Goal: Information Seeking & Learning: Learn about a topic

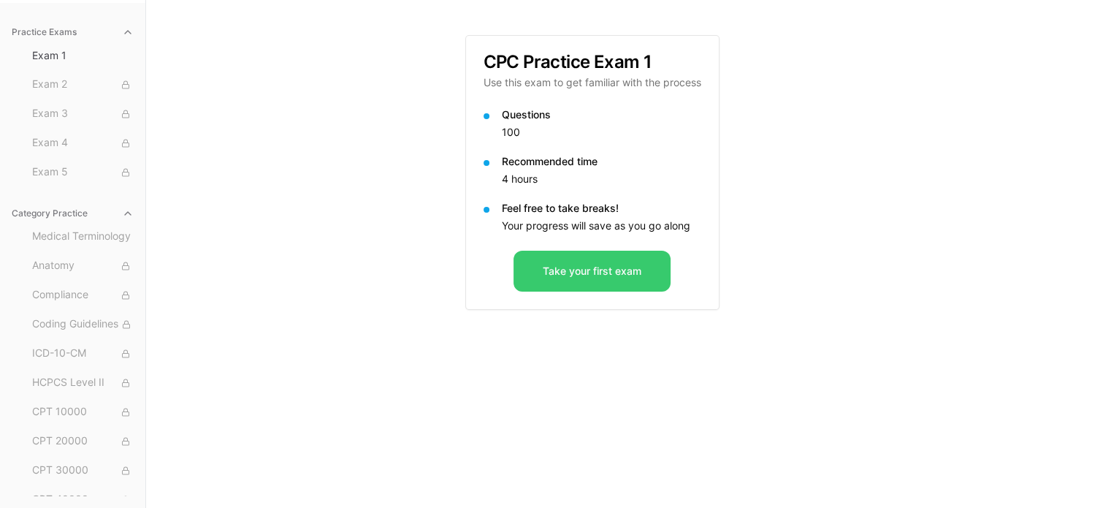
click at [582, 281] on button "Take your first exam" at bounding box center [592, 271] width 157 height 41
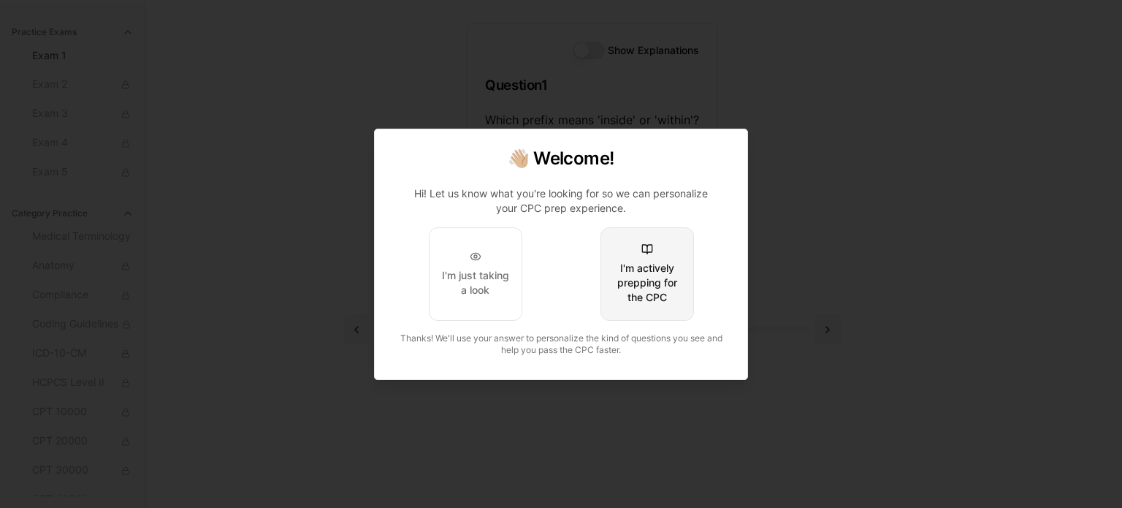
click at [628, 293] on div "I'm actively prepping for the CPC" at bounding box center [647, 283] width 69 height 44
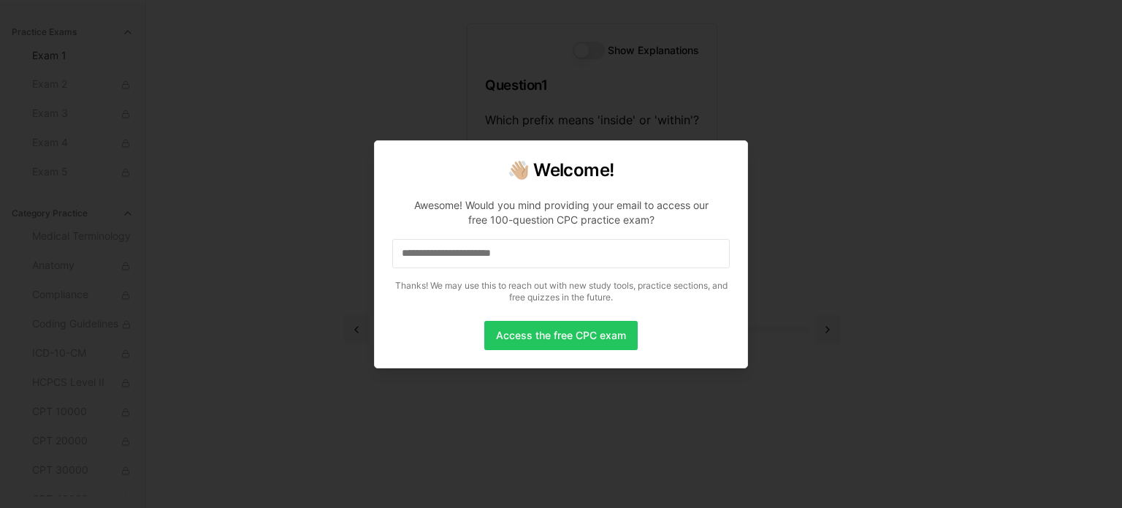
click at [562, 256] on input at bounding box center [560, 253] width 337 height 29
click at [549, 334] on button "Access the free CPC exam" at bounding box center [560, 335] width 153 height 29
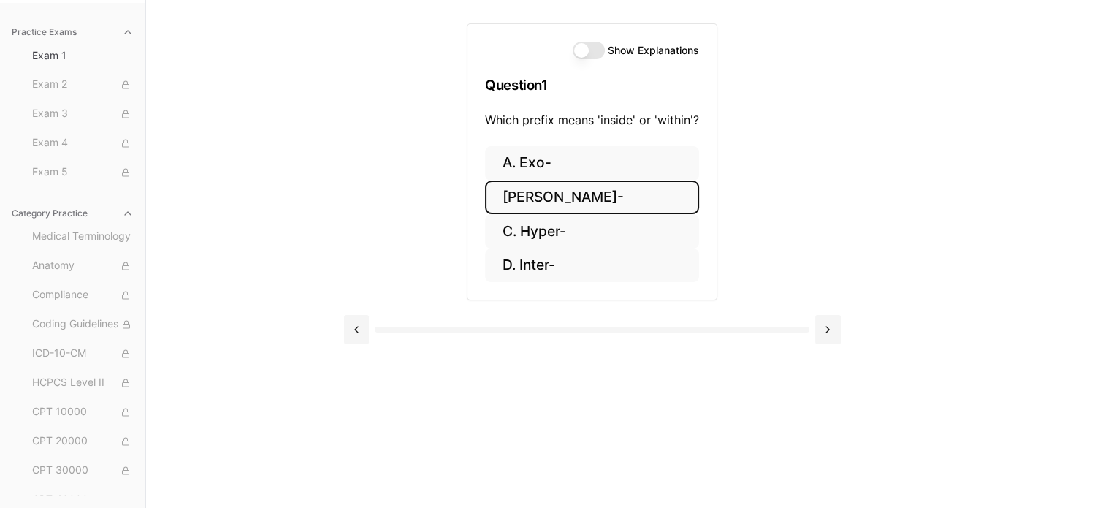
click at [559, 194] on button "[PERSON_NAME]-" at bounding box center [592, 197] width 214 height 34
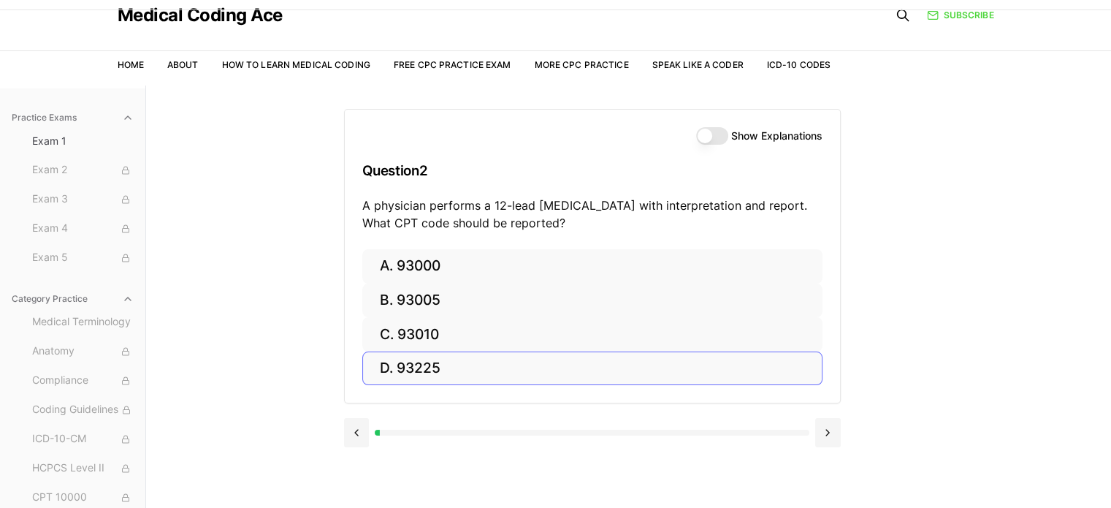
scroll to position [73, 0]
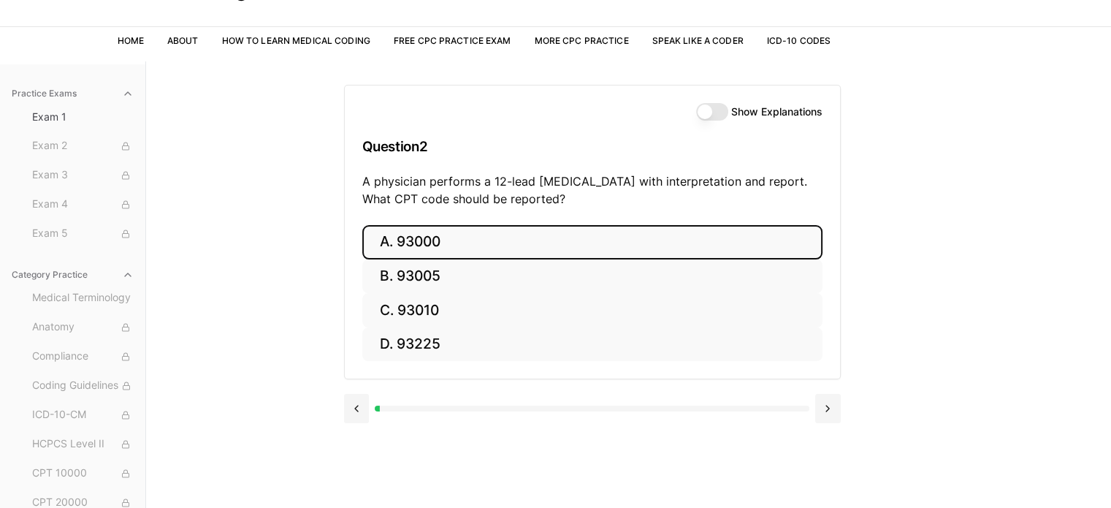
click at [407, 248] on button "A. 93000" at bounding box center [592, 242] width 460 height 34
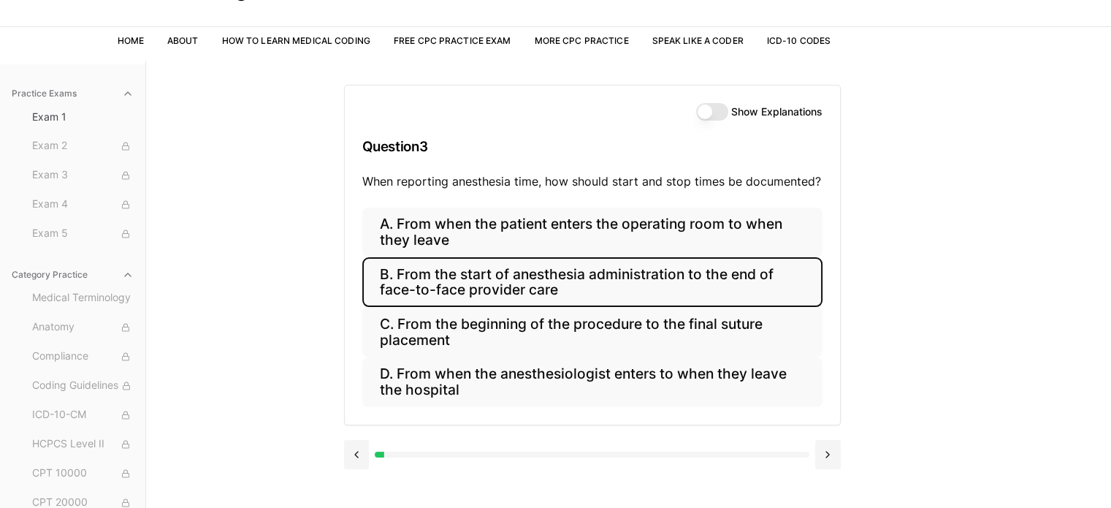
click at [401, 276] on button "B. From the start of anesthesia administration to the end of face-to-face provi…" at bounding box center [592, 282] width 460 height 50
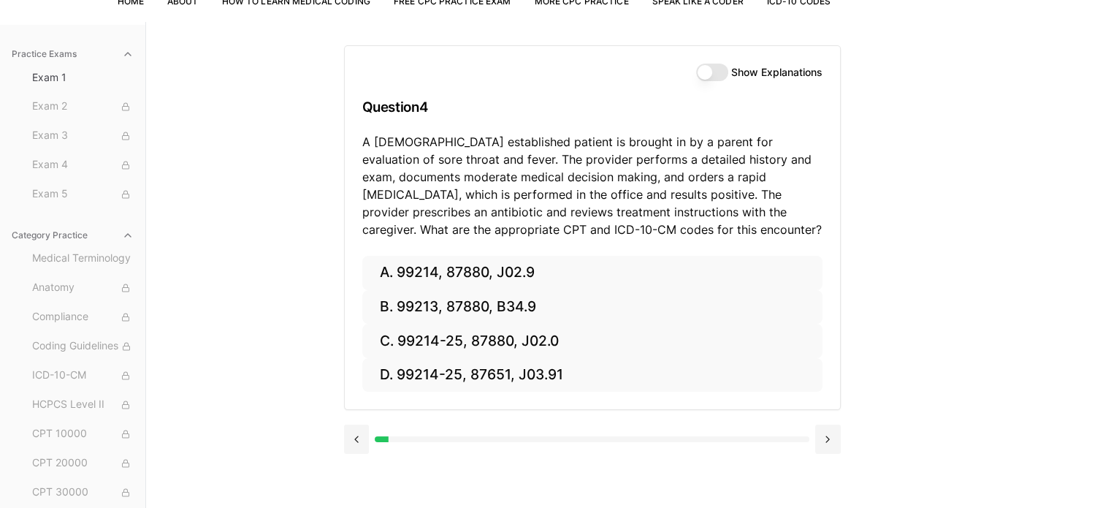
scroll to position [134, 0]
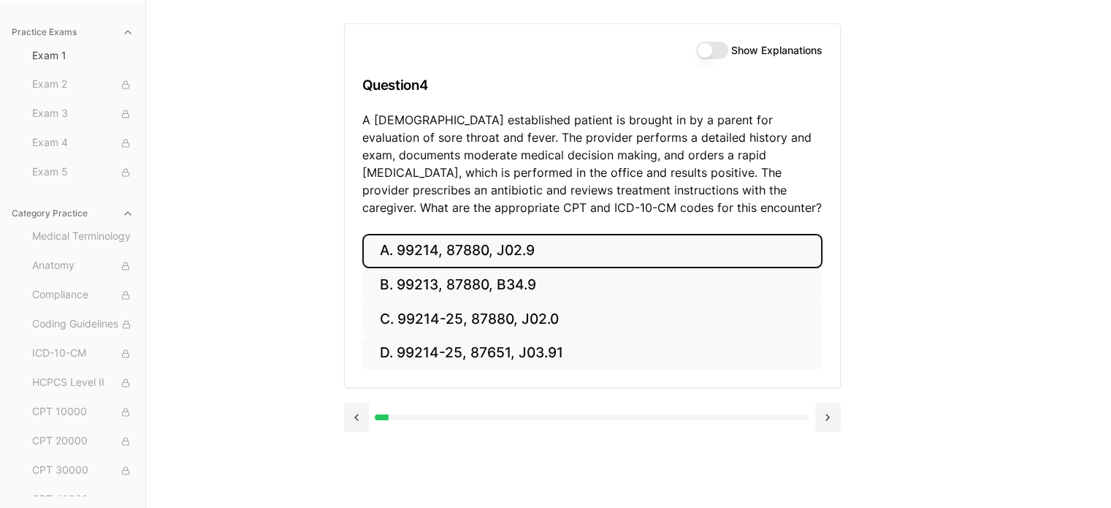
click at [389, 248] on button "A. 99214, 87880, J02.9" at bounding box center [592, 251] width 460 height 34
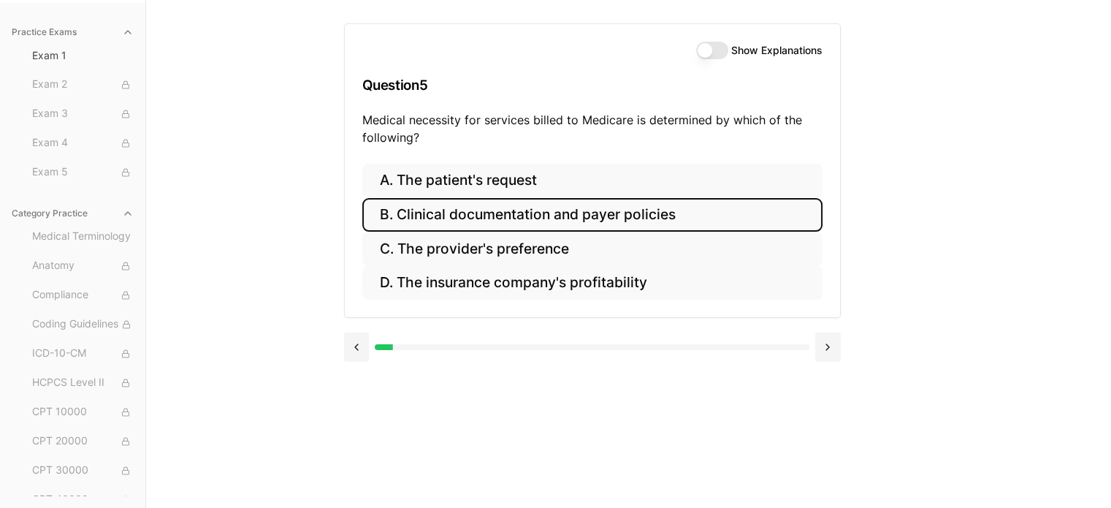
click at [401, 214] on button "B. Clinical documentation and payer policies" at bounding box center [592, 215] width 460 height 34
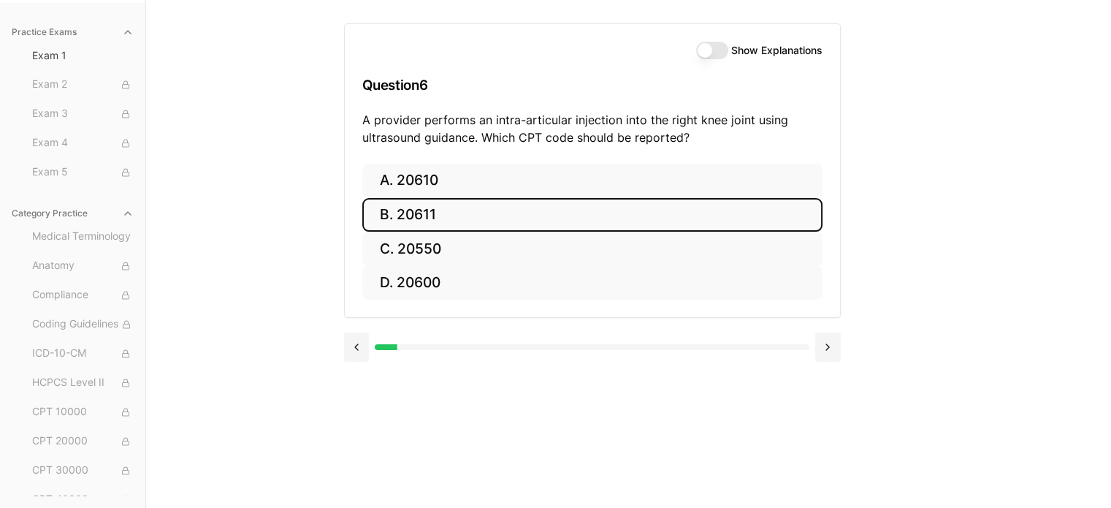
click at [431, 215] on button "B. 20611" at bounding box center [592, 215] width 460 height 34
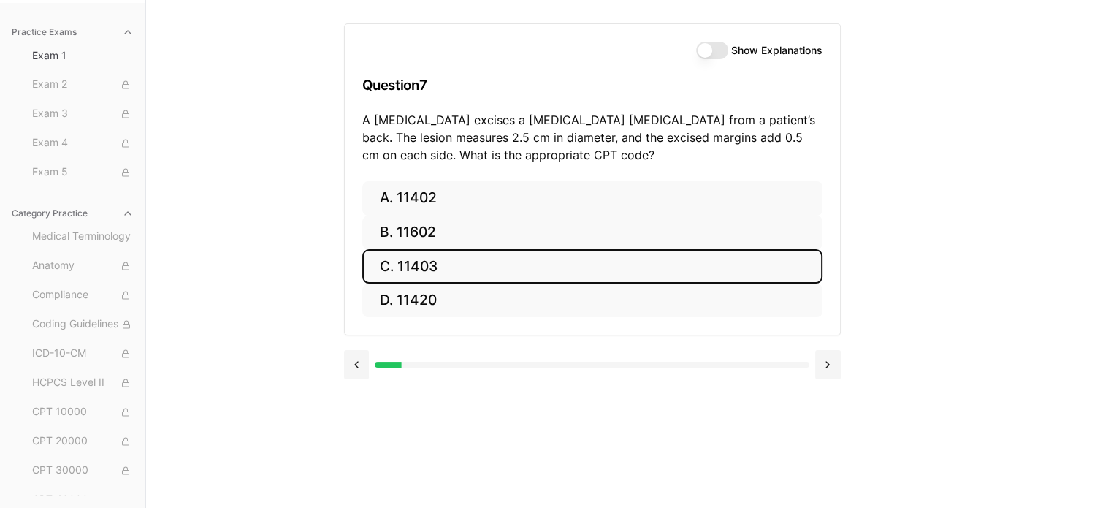
click at [421, 271] on button "C. 11403" at bounding box center [592, 266] width 460 height 34
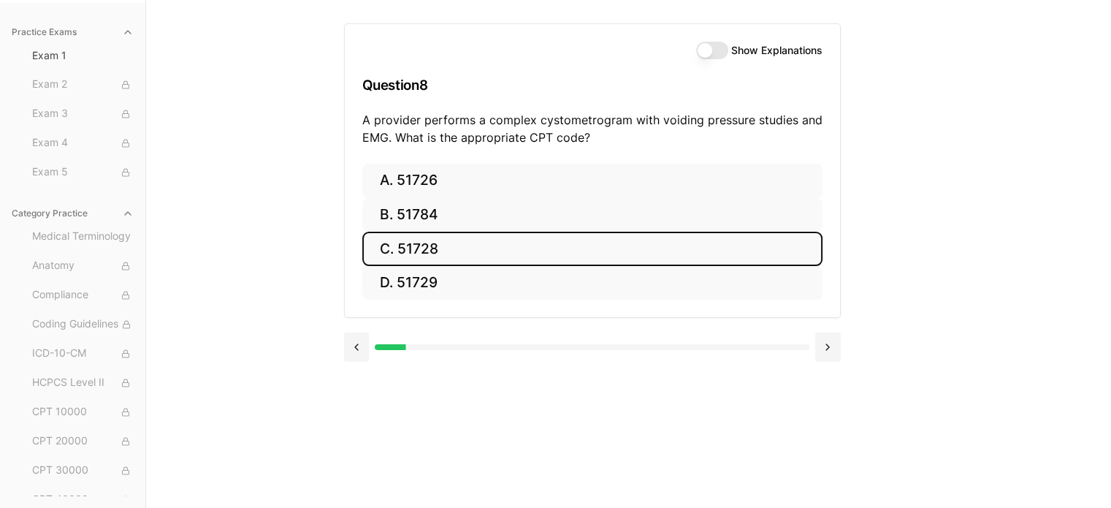
click at [392, 251] on button "C. 51728" at bounding box center [592, 249] width 460 height 34
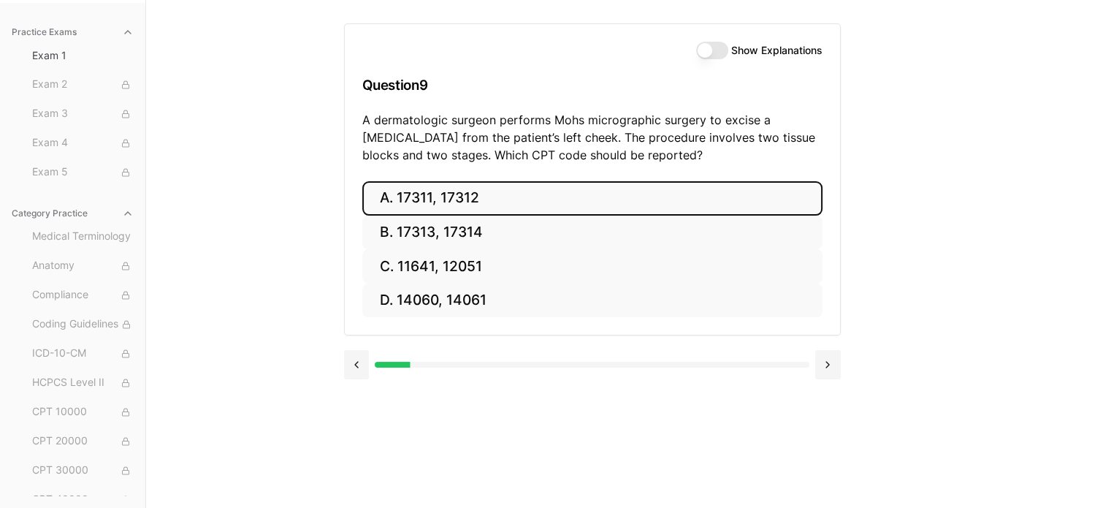
click at [443, 197] on button "A. 17311, 17312" at bounding box center [592, 198] width 460 height 34
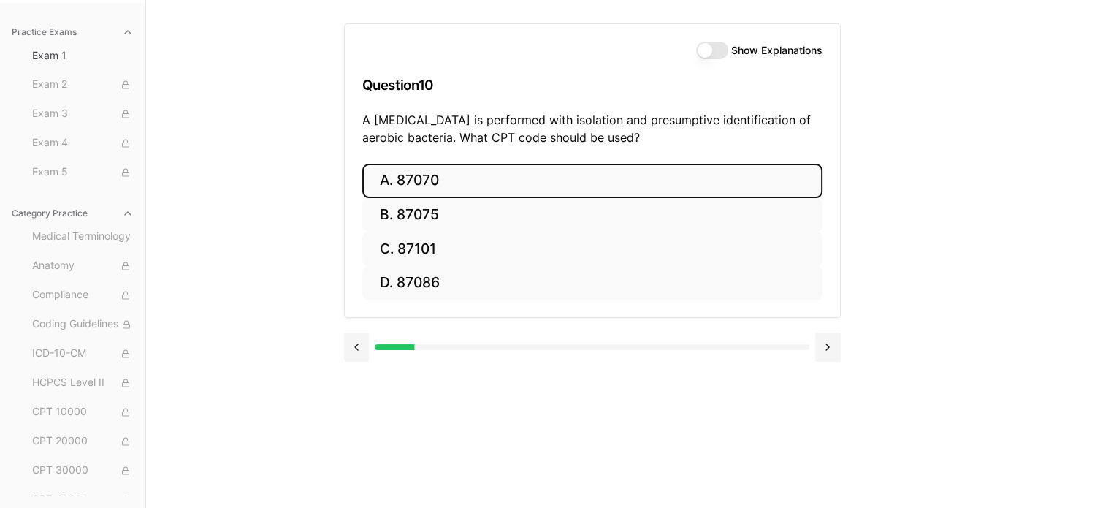
click at [421, 185] on button "A. 87070" at bounding box center [592, 181] width 460 height 34
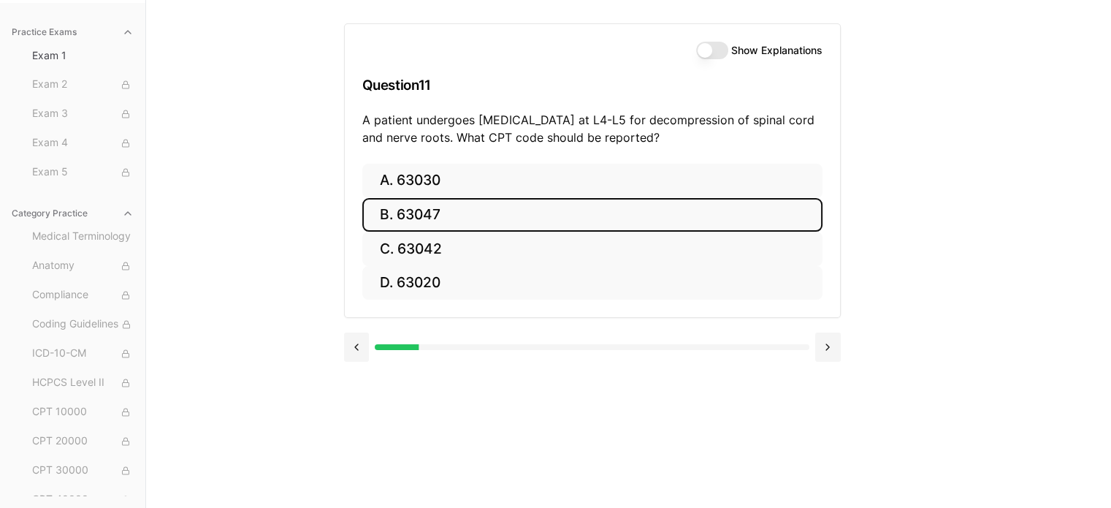
click at [423, 215] on button "B. 63047" at bounding box center [592, 215] width 460 height 34
click at [458, 213] on button "B. Z13.1" at bounding box center [592, 215] width 460 height 34
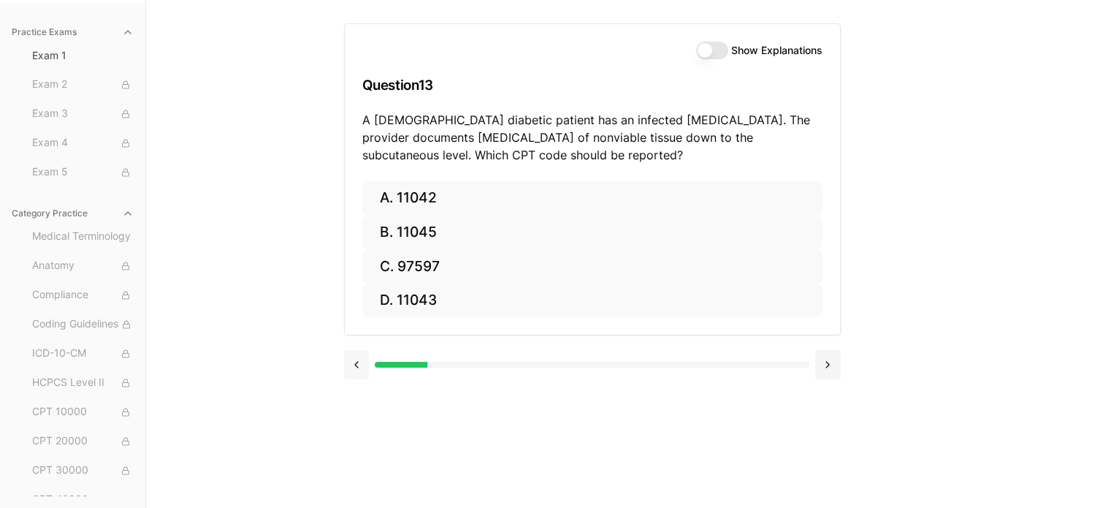
click at [360, 362] on button at bounding box center [357, 364] width 26 height 29
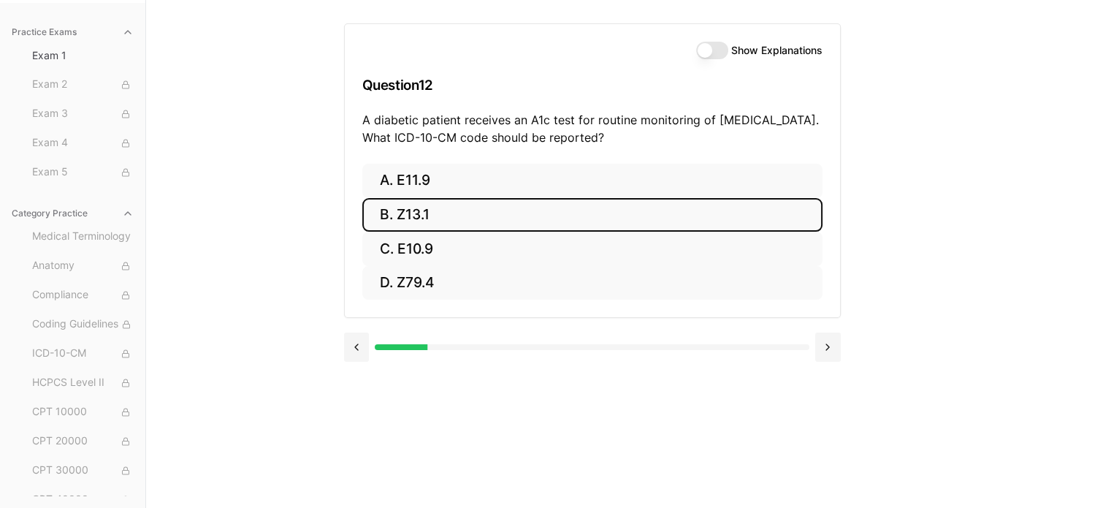
click at [713, 42] on button "Show Explanations" at bounding box center [712, 51] width 32 height 18
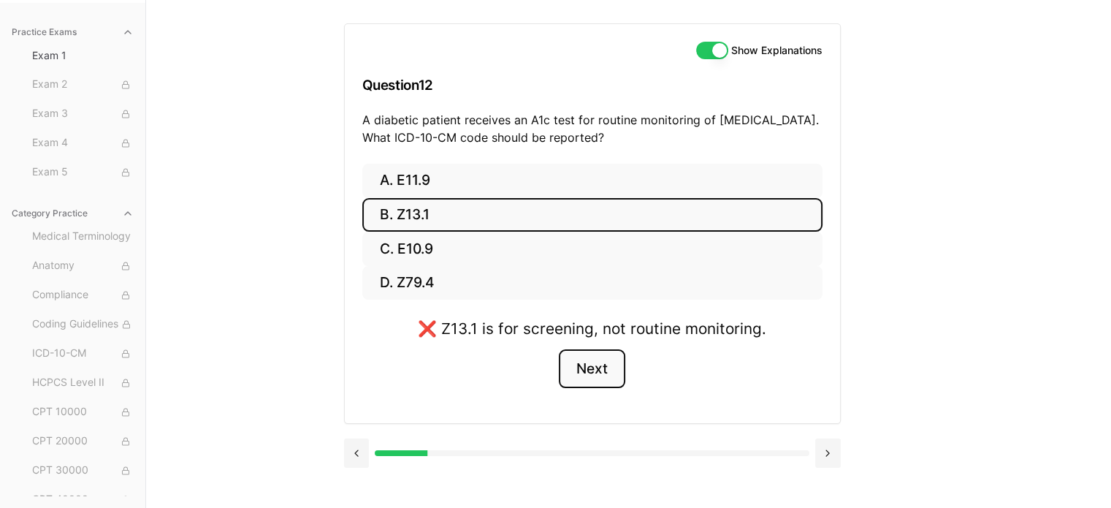
click at [590, 373] on button "Next" at bounding box center [592, 368] width 66 height 39
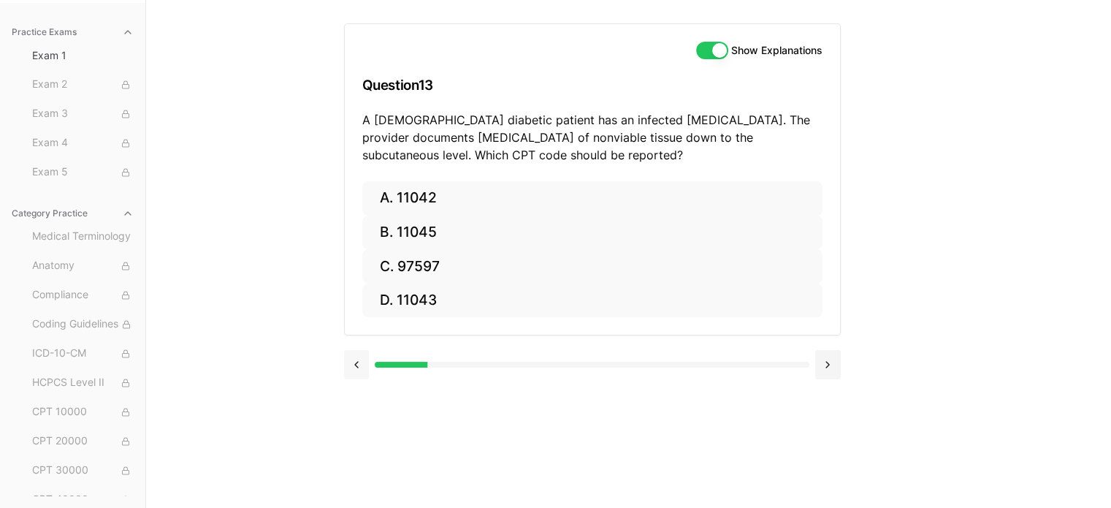
click at [350, 361] on button at bounding box center [357, 364] width 26 height 29
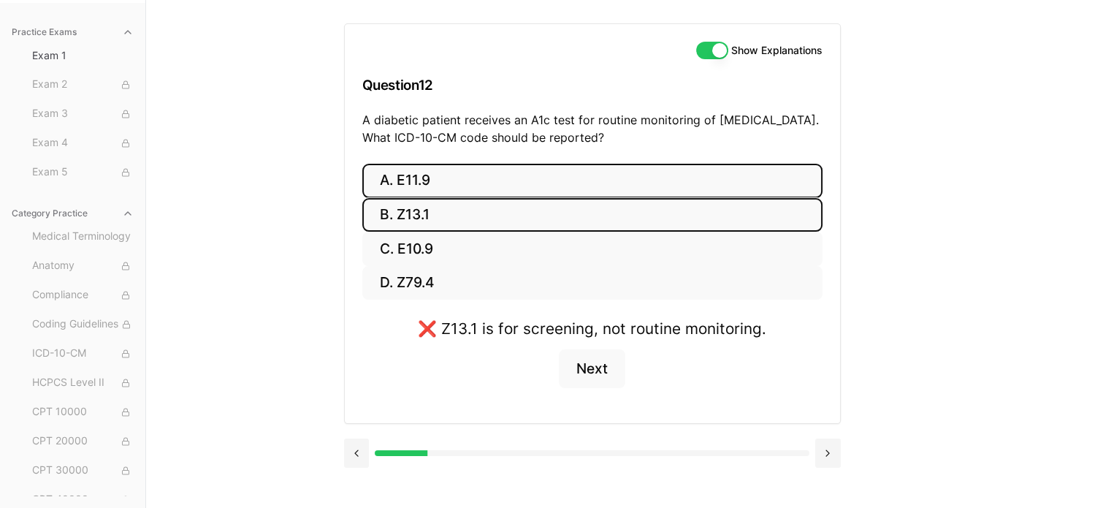
click at [402, 183] on button "A. E11.9" at bounding box center [592, 181] width 460 height 34
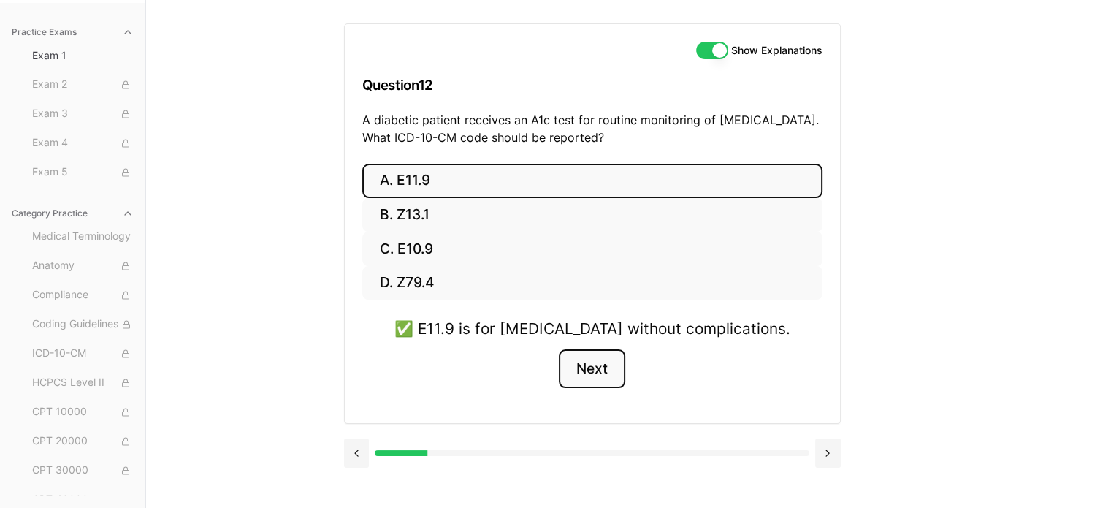
click at [614, 370] on button "Next" at bounding box center [592, 368] width 66 height 39
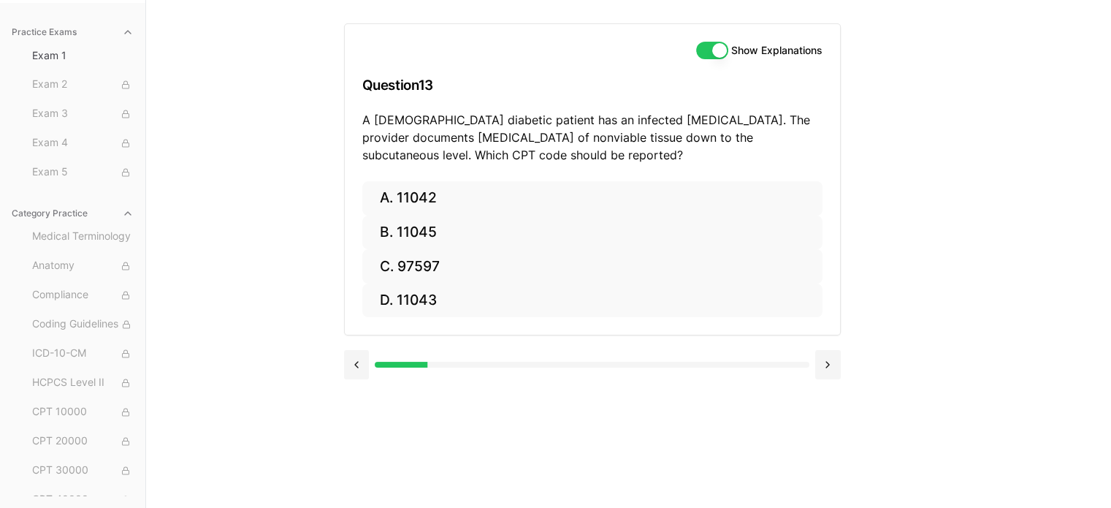
click at [710, 46] on button "Show Explanations" at bounding box center [712, 51] width 32 height 18
click at [355, 358] on button at bounding box center [357, 364] width 26 height 29
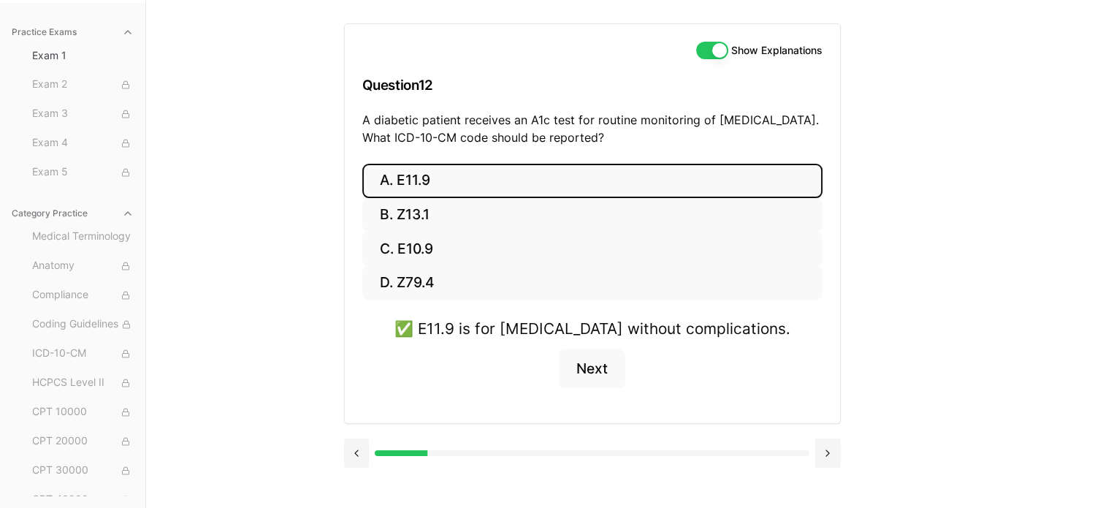
click at [353, 435] on div at bounding box center [592, 452] width 497 height 56
click at [356, 455] on button at bounding box center [357, 452] width 26 height 29
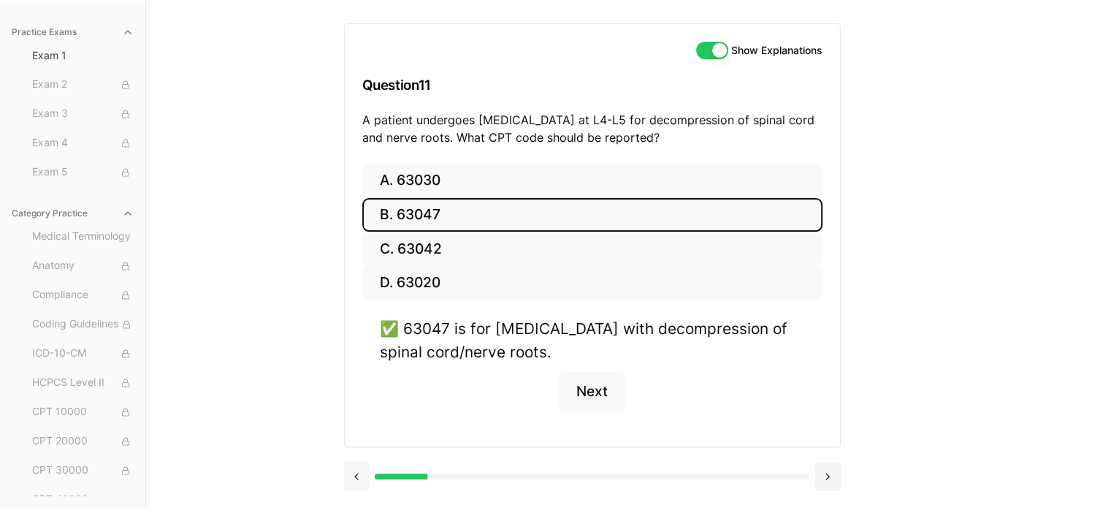
click at [356, 455] on div at bounding box center [592, 475] width 497 height 56
click at [351, 467] on button at bounding box center [357, 476] width 26 height 29
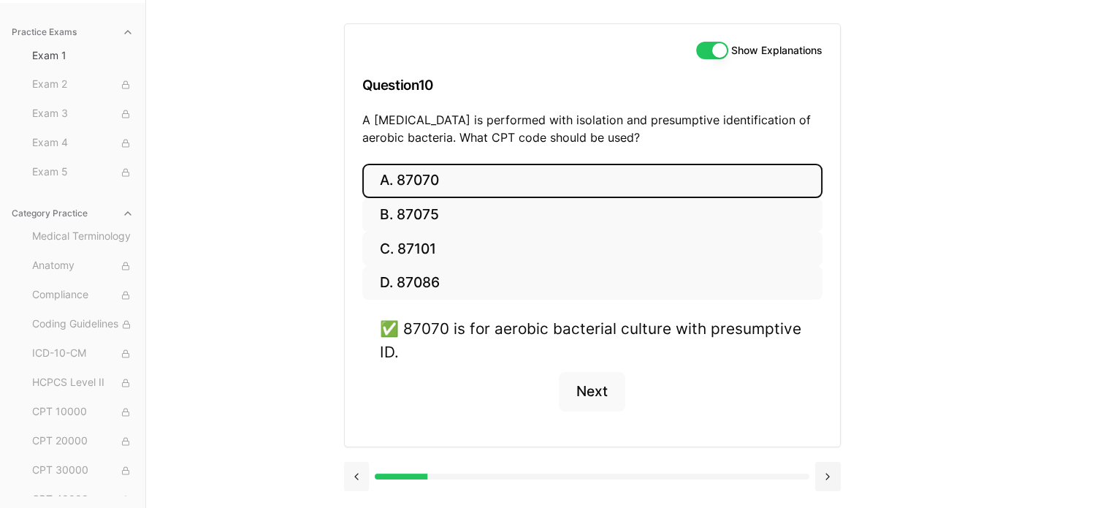
click at [357, 473] on button at bounding box center [357, 476] width 26 height 29
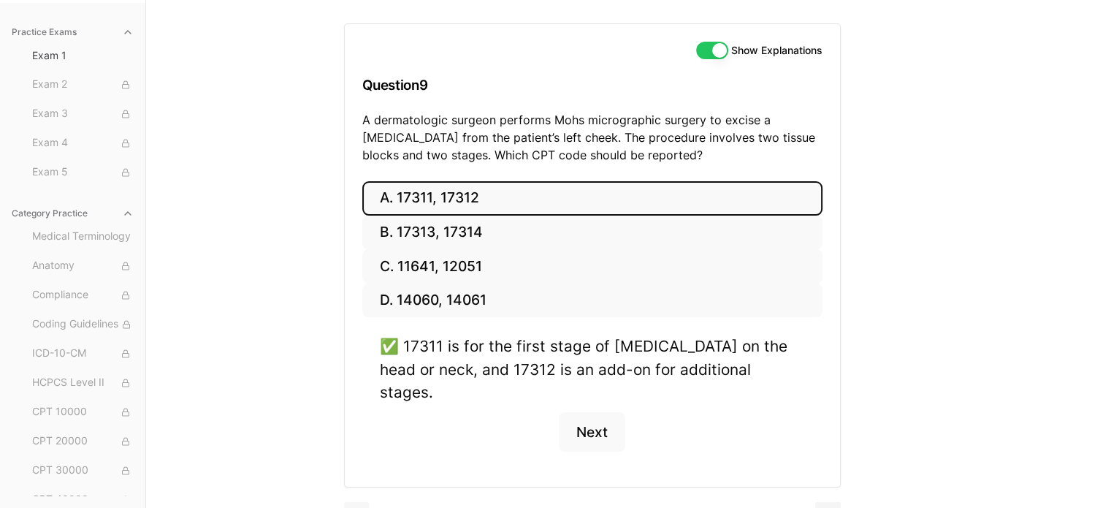
click at [351, 502] on button at bounding box center [357, 516] width 26 height 29
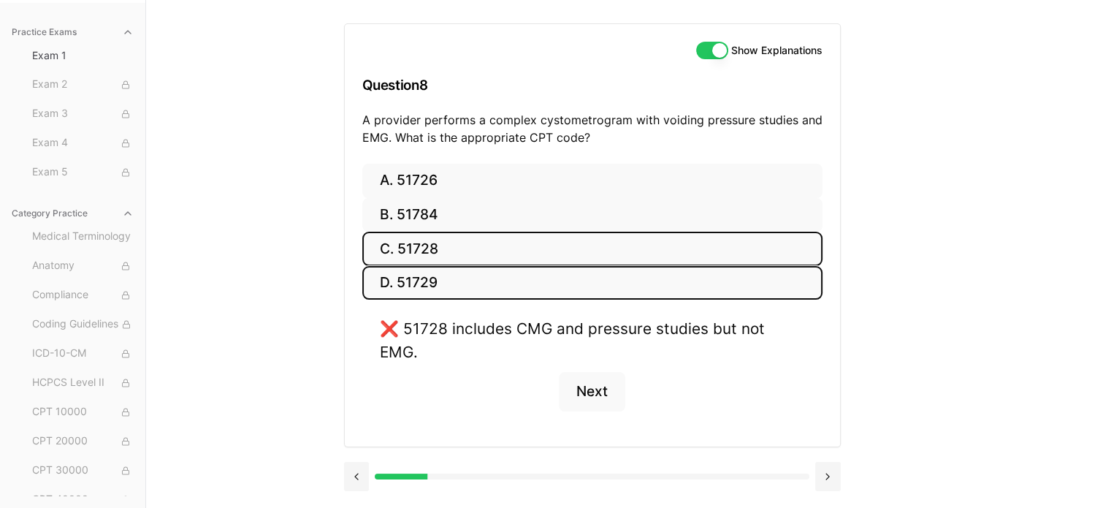
click at [458, 283] on button "D. 51729" at bounding box center [592, 283] width 460 height 34
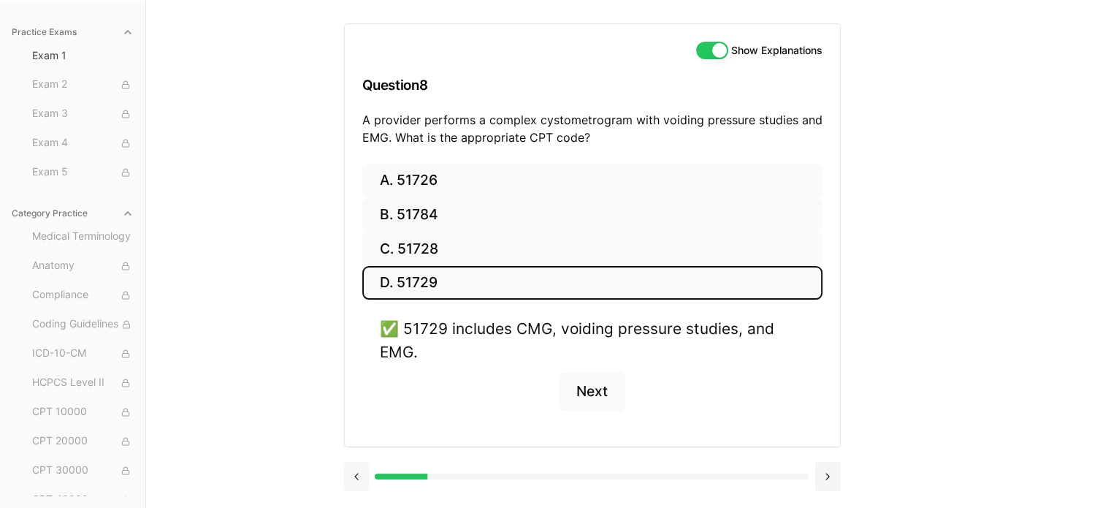
click at [364, 475] on button at bounding box center [357, 476] width 26 height 29
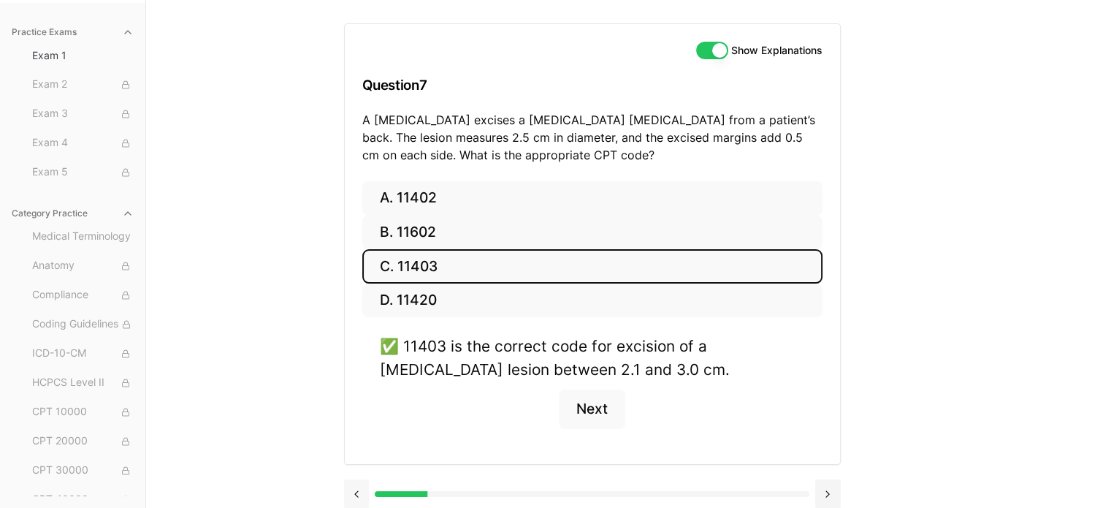
click at [363, 486] on button at bounding box center [357, 493] width 26 height 29
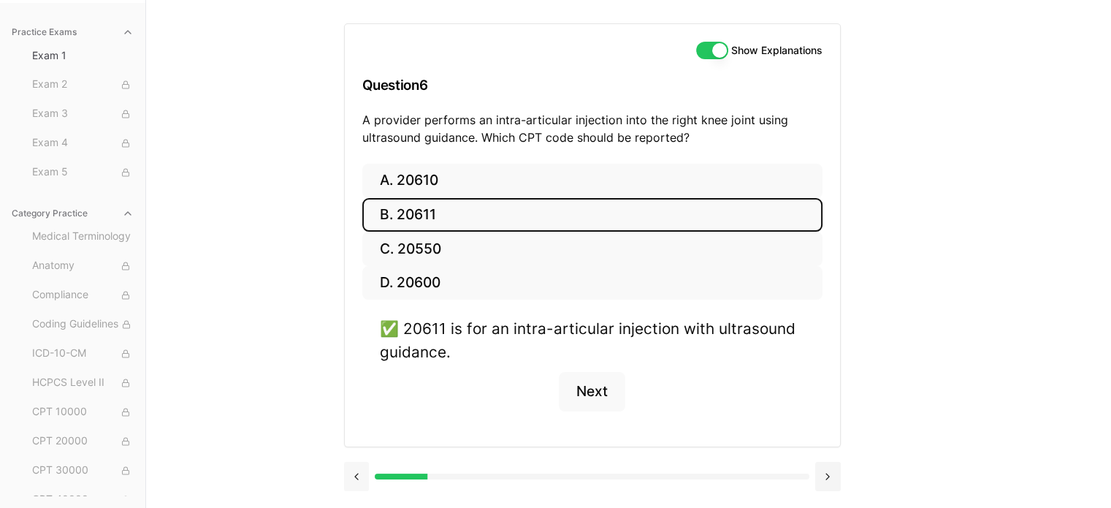
click at [364, 473] on button at bounding box center [357, 476] width 26 height 29
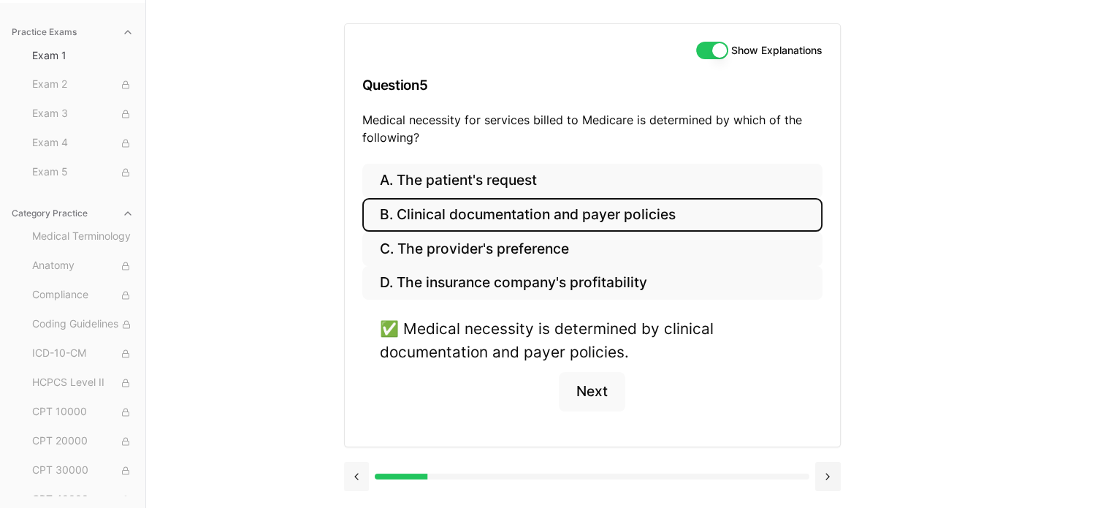
click at [362, 473] on button at bounding box center [357, 476] width 26 height 29
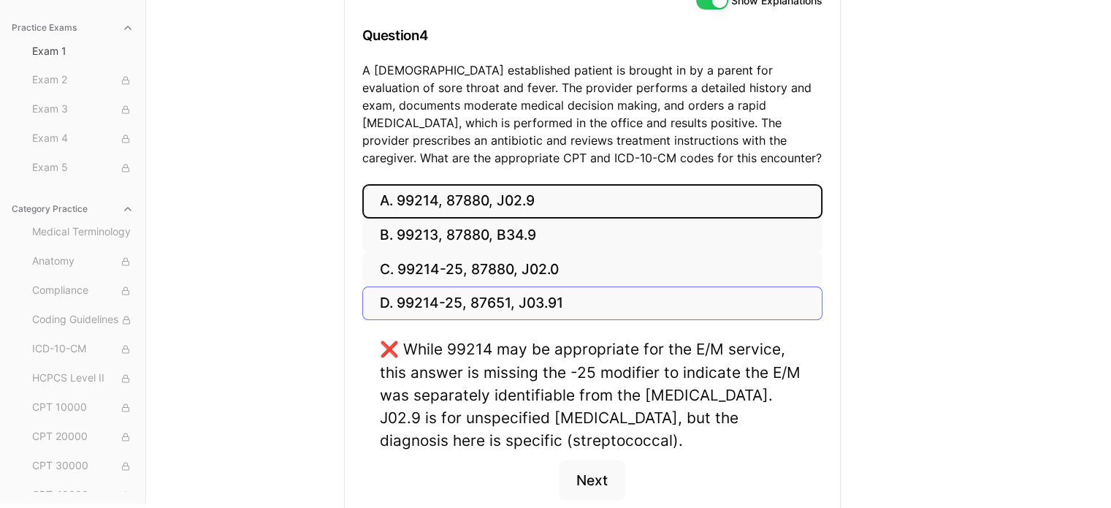
scroll to position [207, 0]
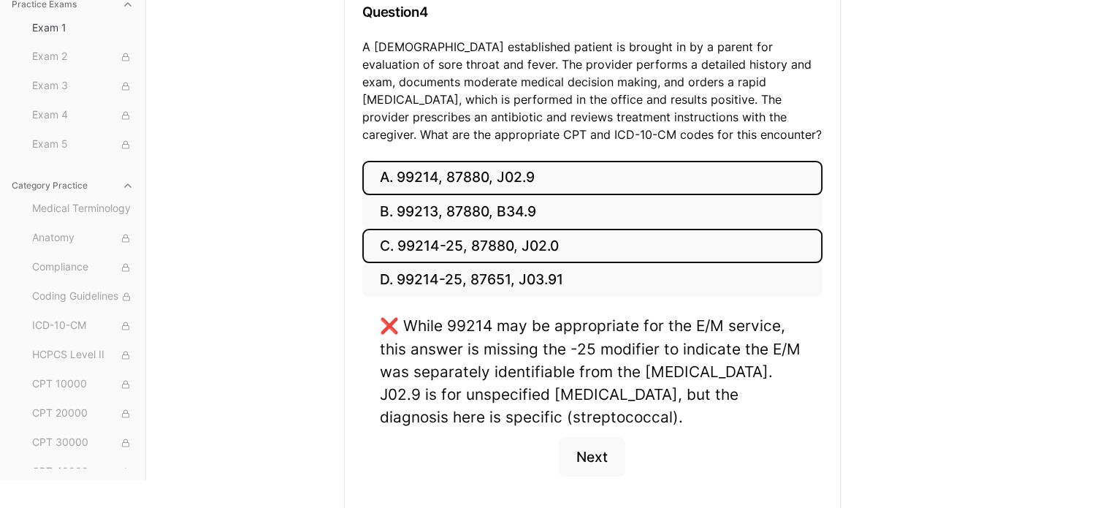
click at [457, 253] on button "C. 99214-25, 87880, J02.0" at bounding box center [592, 246] width 460 height 34
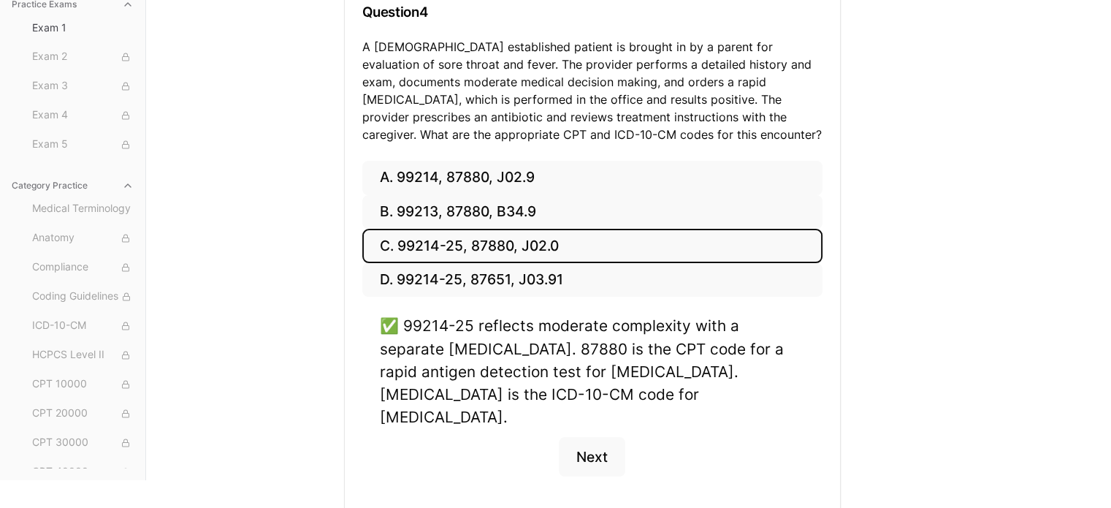
scroll to position [243, 0]
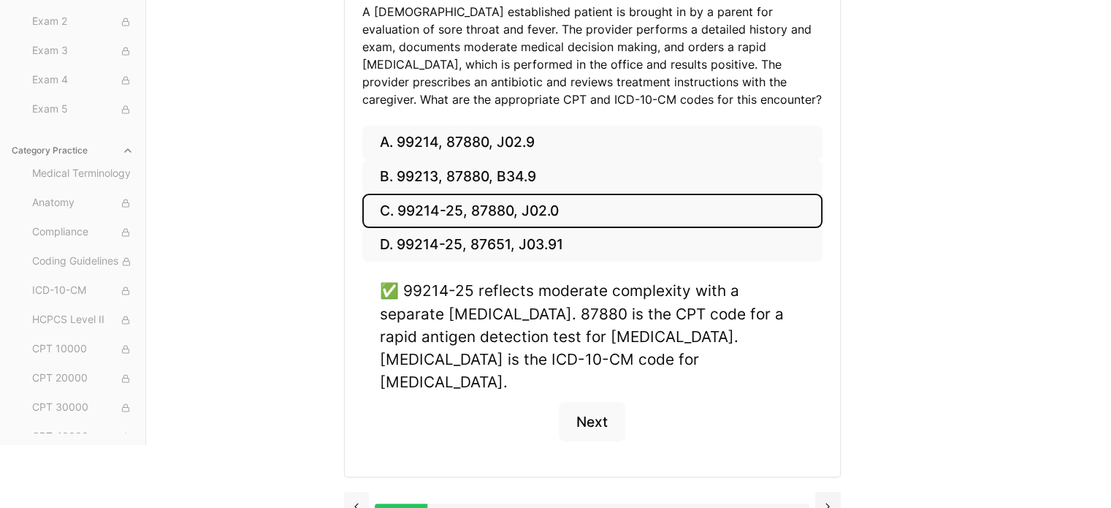
click at [357, 492] on button at bounding box center [357, 506] width 26 height 29
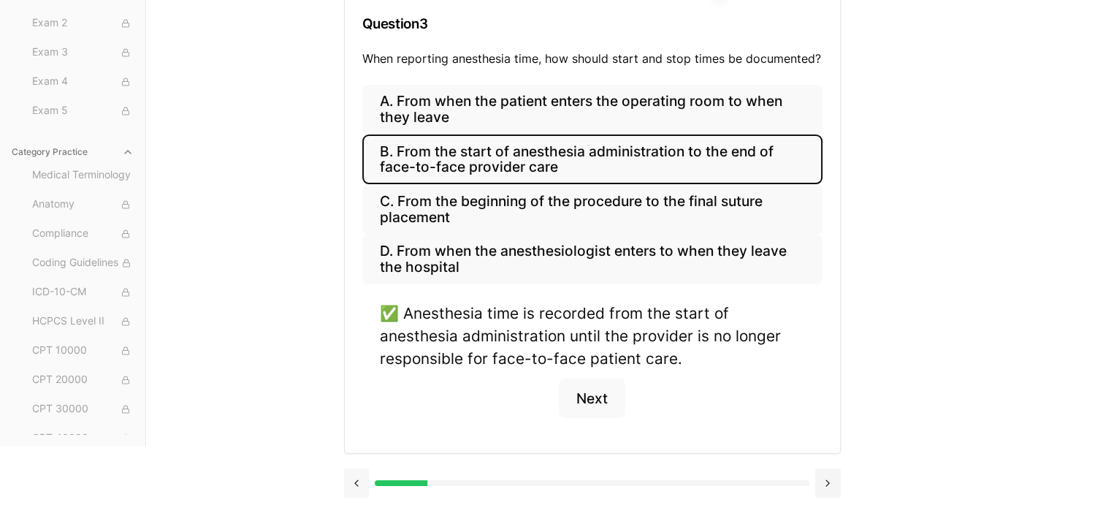
click at [362, 478] on button at bounding box center [357, 482] width 26 height 29
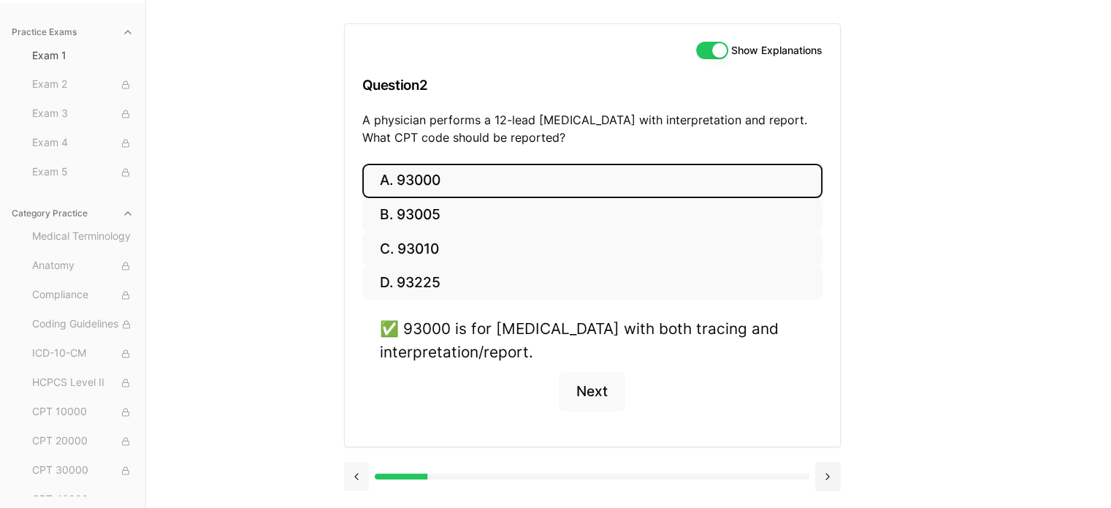
scroll to position [134, 0]
click at [364, 471] on button at bounding box center [357, 476] width 26 height 29
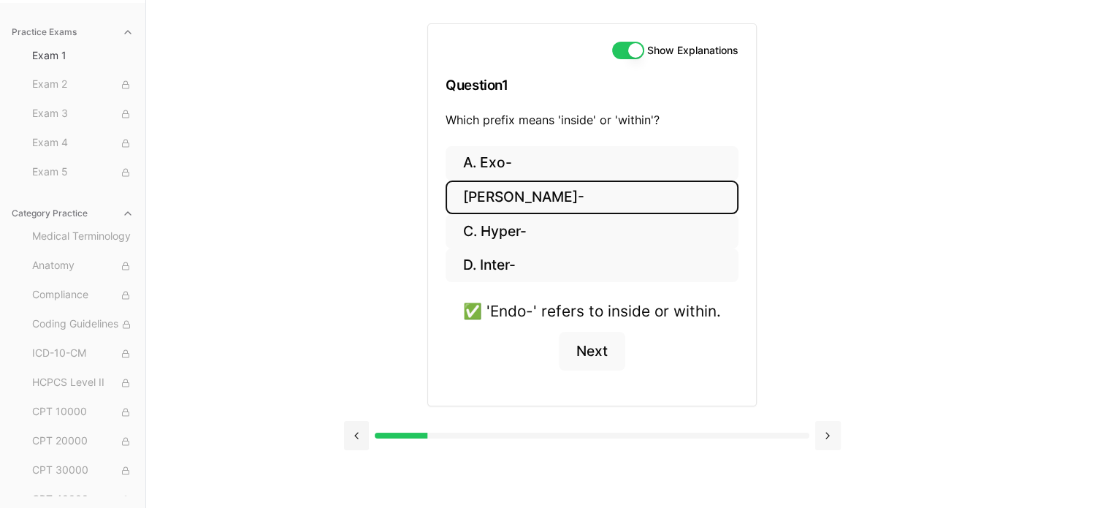
click at [833, 432] on button at bounding box center [828, 435] width 26 height 29
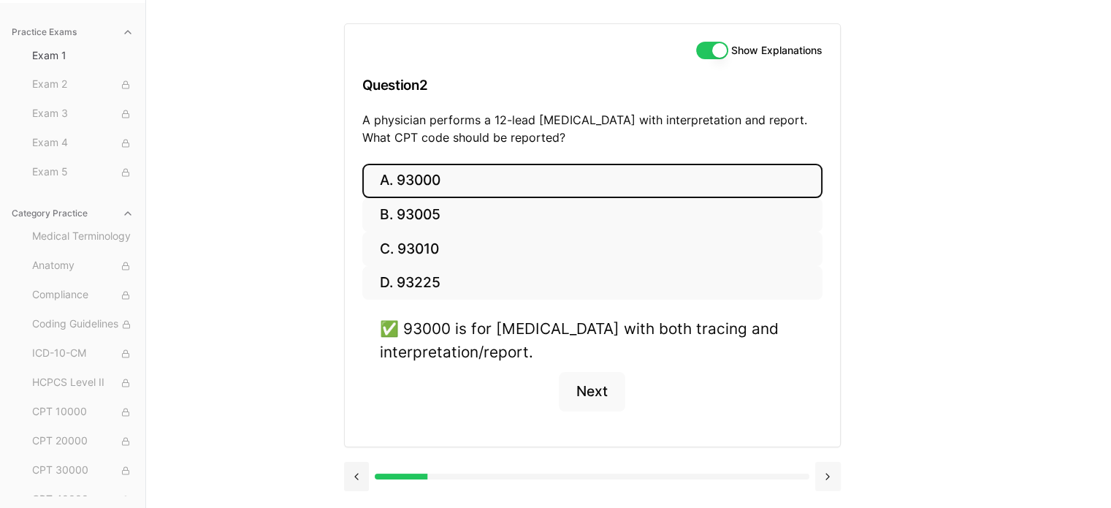
click at [831, 473] on button at bounding box center [828, 476] width 26 height 29
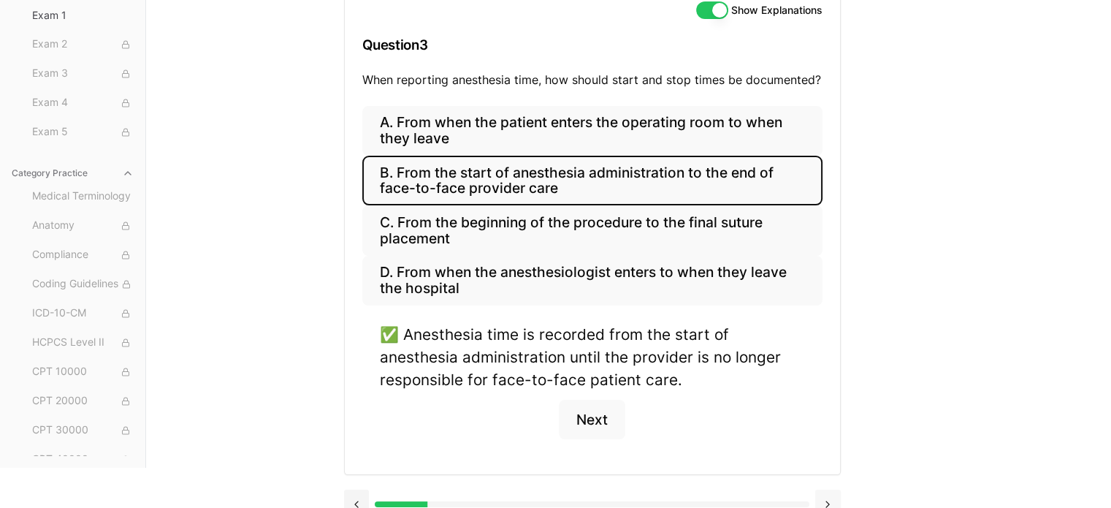
scroll to position [196, 0]
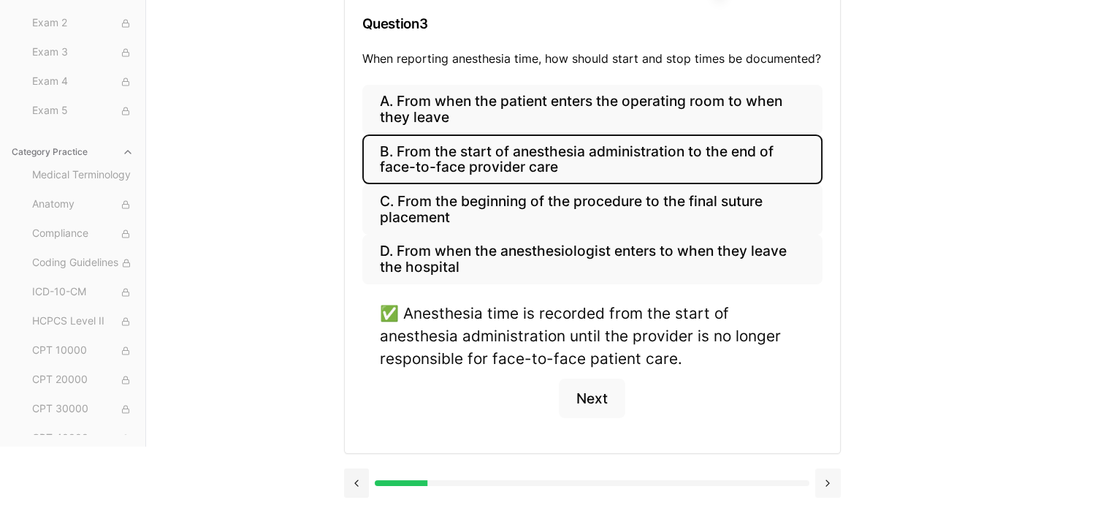
click at [831, 473] on button at bounding box center [828, 482] width 26 height 29
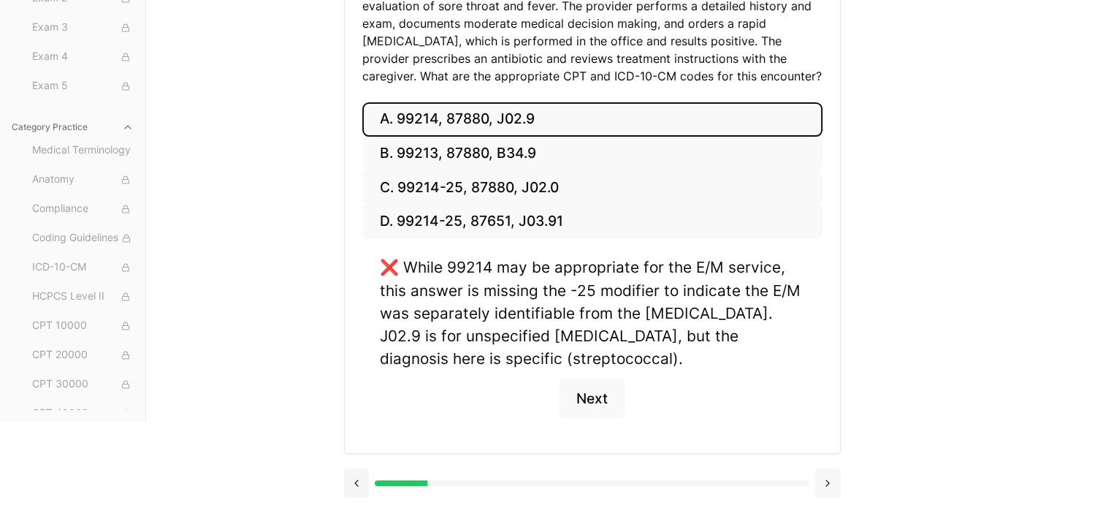
click at [831, 473] on button at bounding box center [828, 482] width 26 height 29
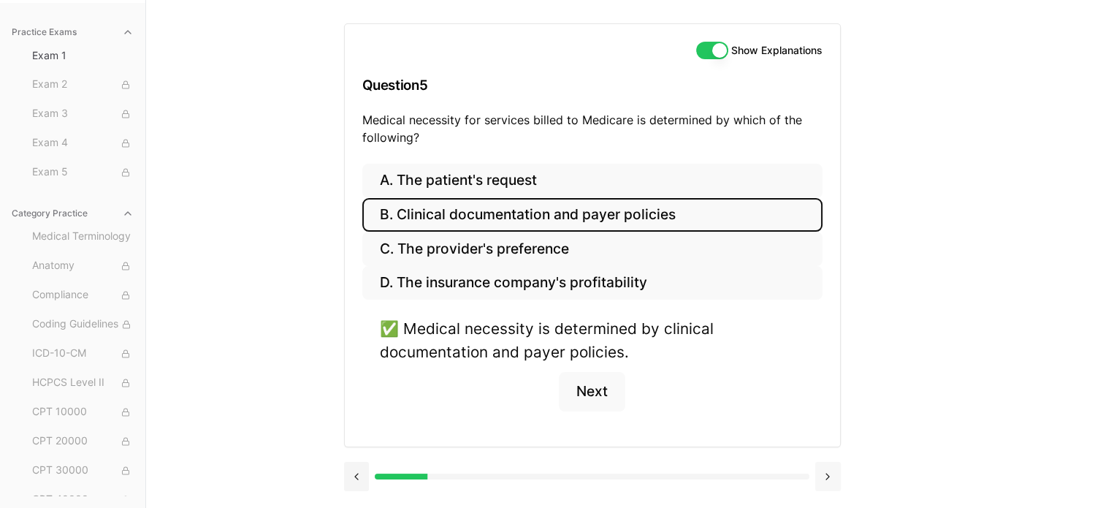
scroll to position [134, 0]
click at [831, 471] on button at bounding box center [828, 476] width 26 height 29
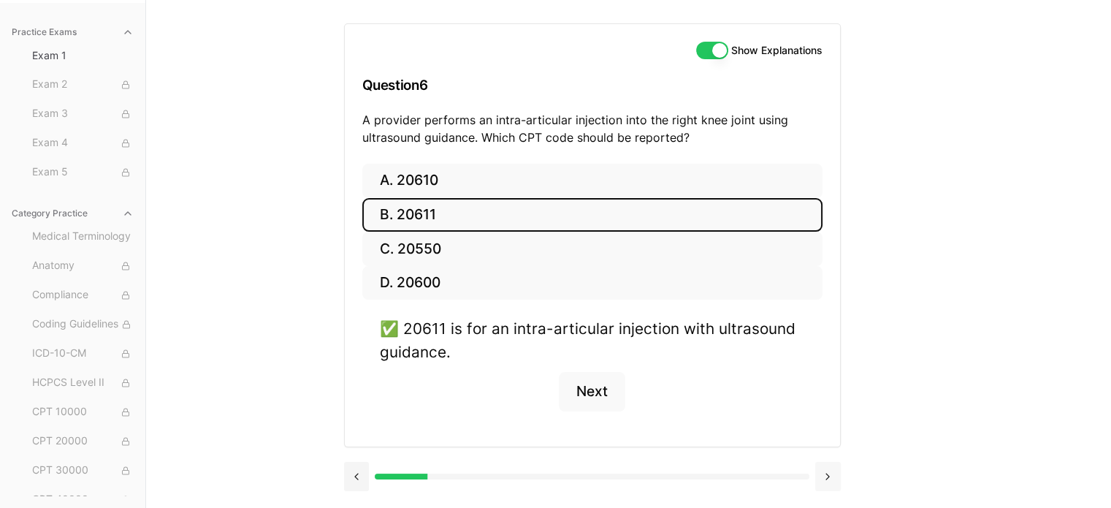
click at [831, 471] on button at bounding box center [828, 476] width 26 height 29
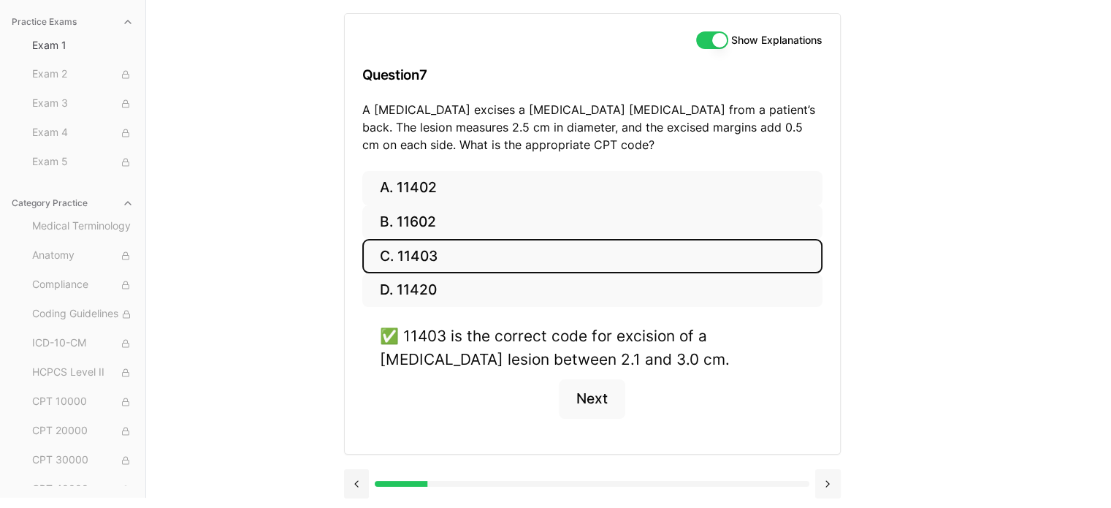
click at [831, 471] on button at bounding box center [828, 483] width 26 height 29
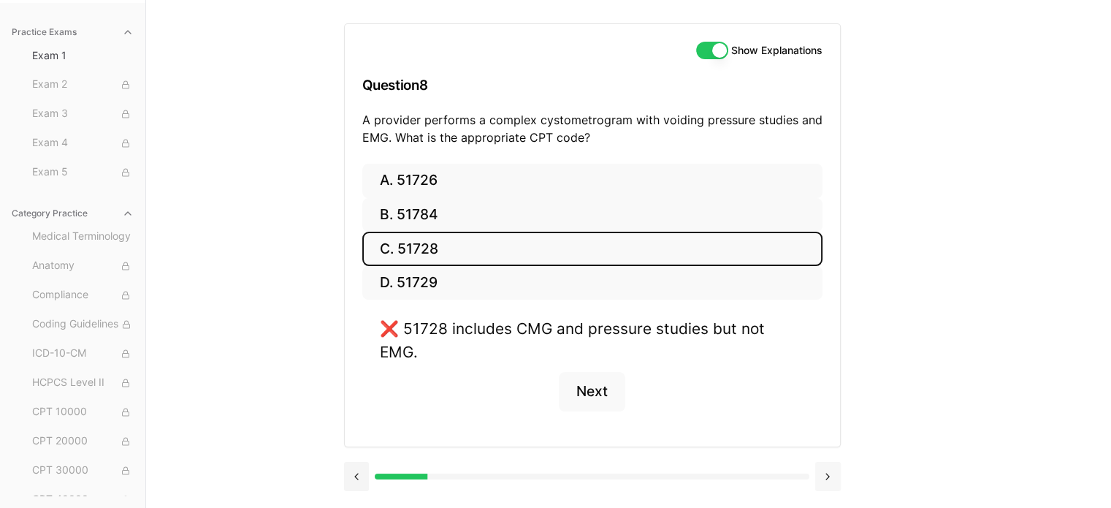
click at [834, 462] on button at bounding box center [828, 476] width 26 height 29
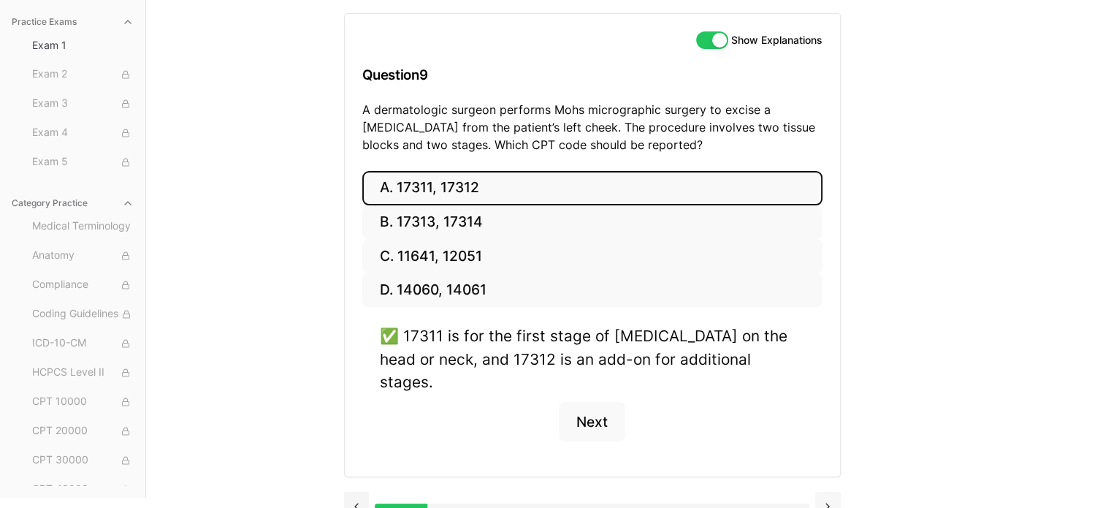
click at [824, 492] on button at bounding box center [828, 506] width 26 height 29
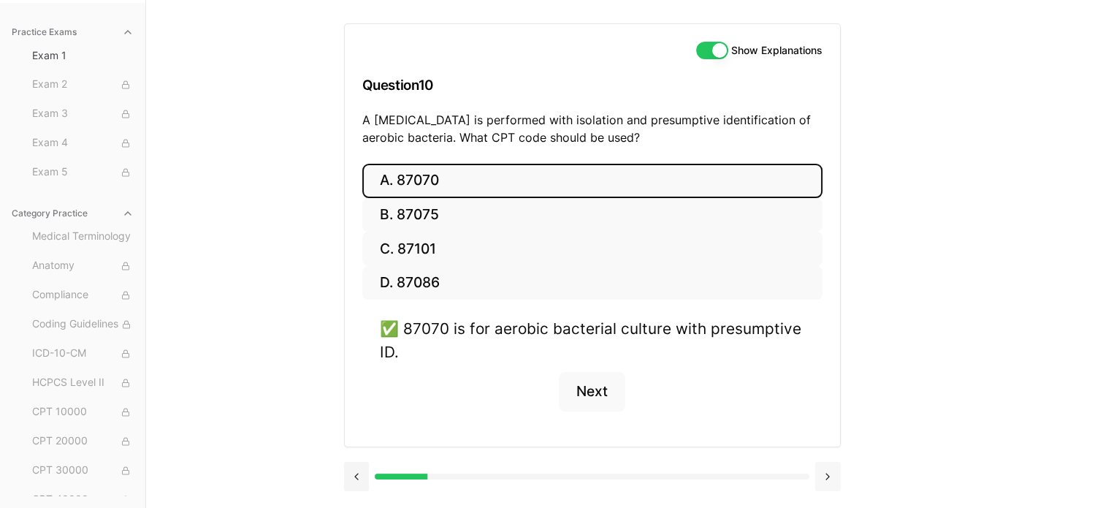
scroll to position [134, 0]
click at [824, 478] on button at bounding box center [828, 476] width 26 height 29
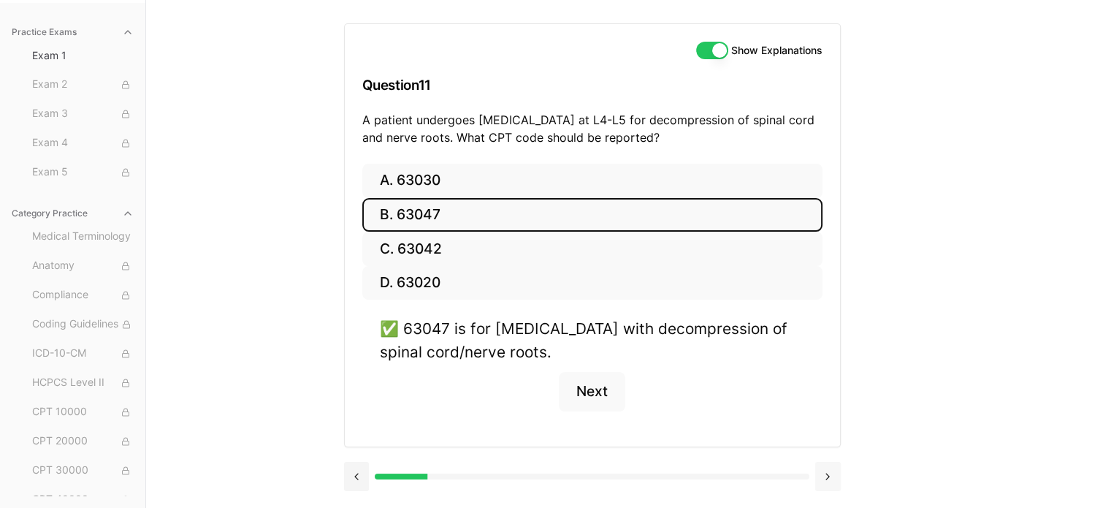
click at [824, 478] on button at bounding box center [828, 476] width 26 height 29
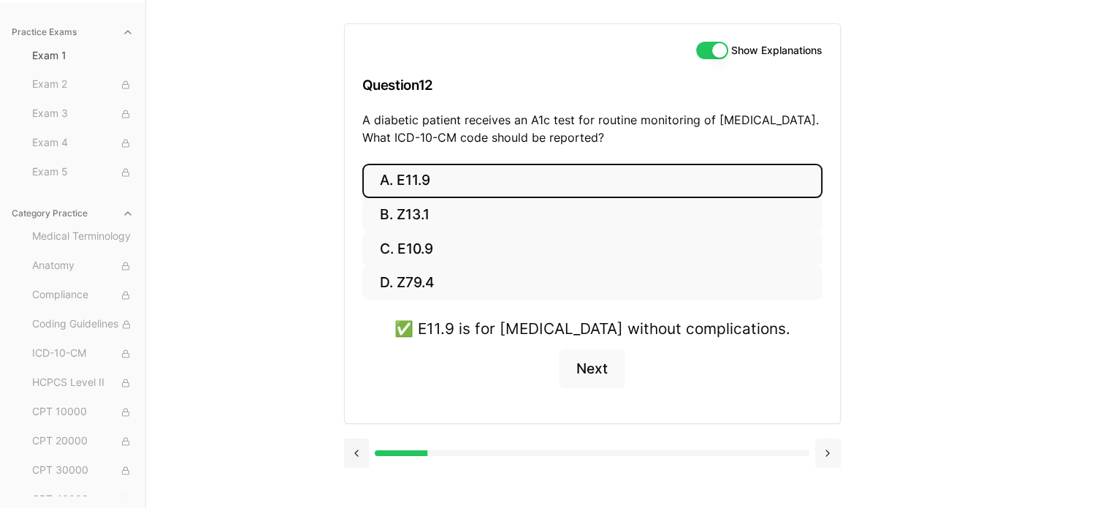
click at [829, 450] on button at bounding box center [828, 452] width 26 height 29
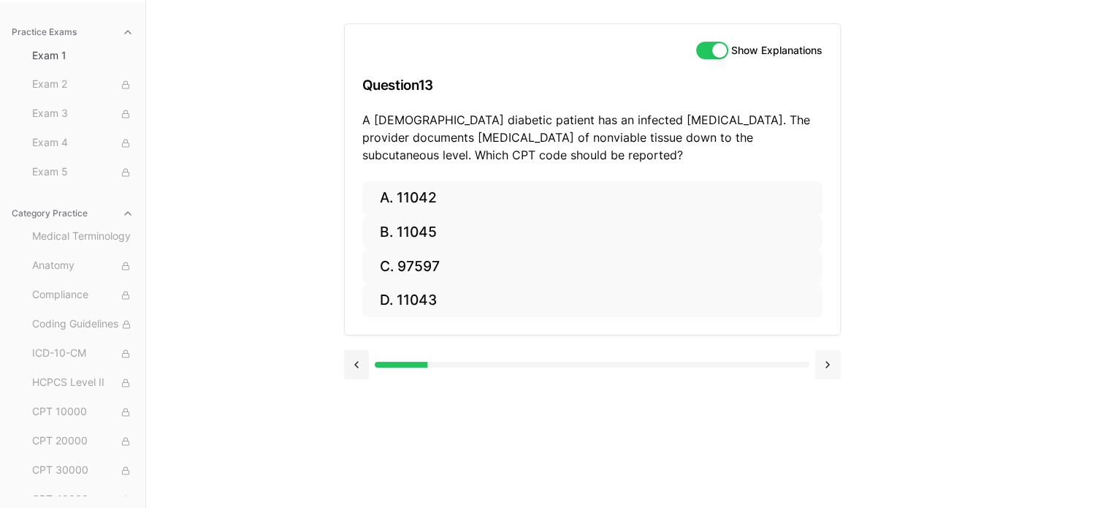
click at [827, 362] on button at bounding box center [828, 364] width 26 height 29
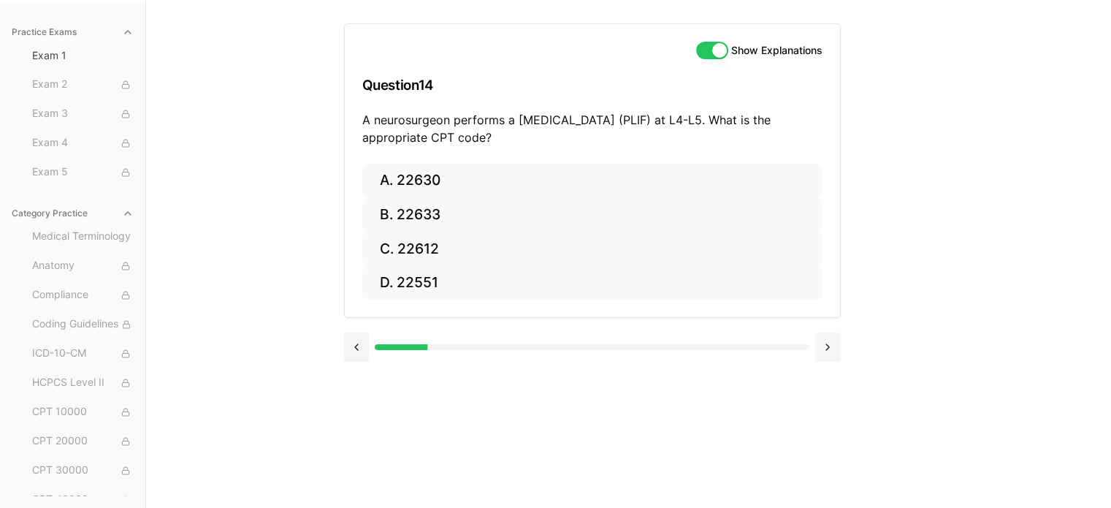
click at [827, 347] on button at bounding box center [828, 346] width 26 height 29
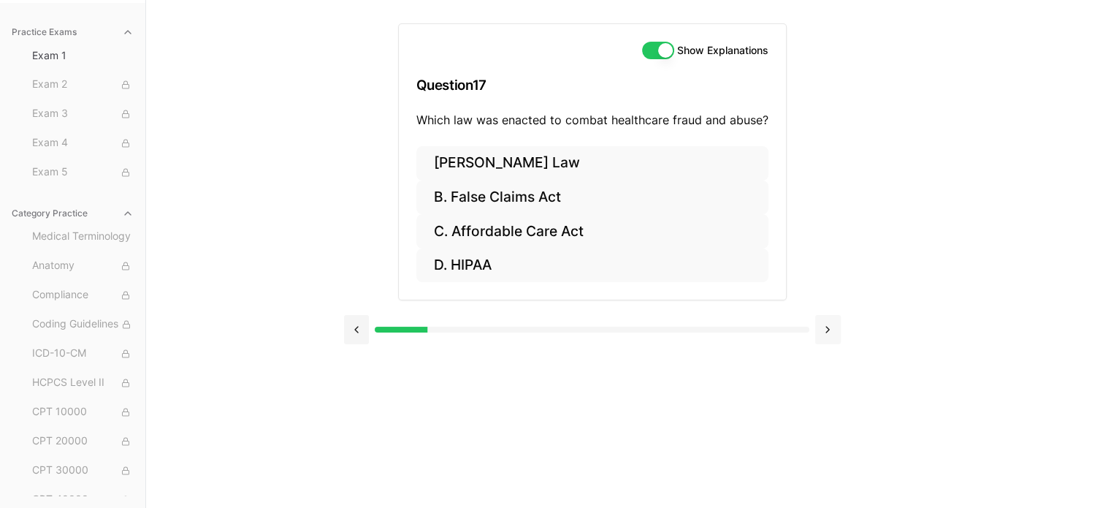
click at [823, 321] on button at bounding box center [828, 329] width 26 height 29
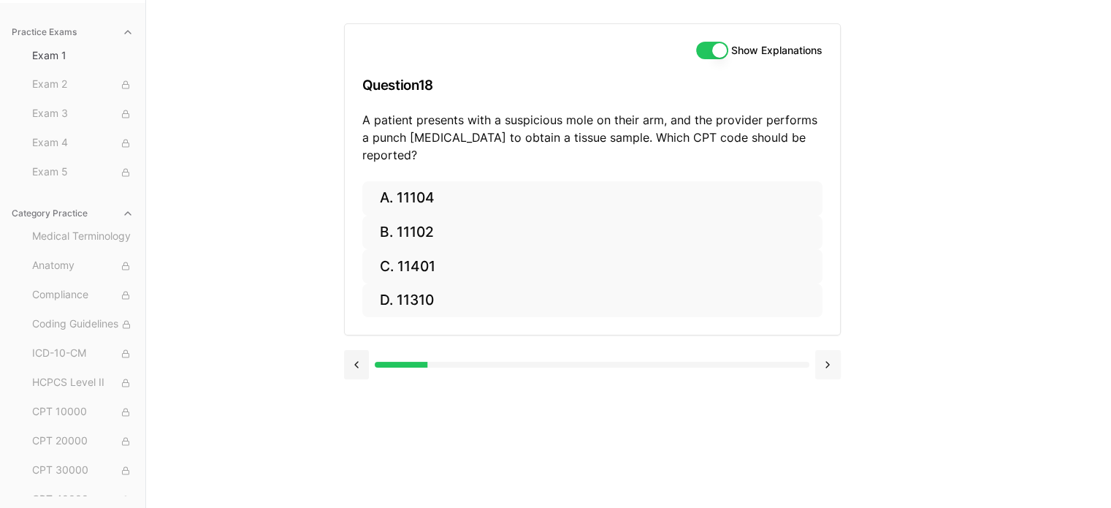
click at [825, 350] on button at bounding box center [828, 364] width 26 height 29
click at [824, 360] on button at bounding box center [828, 364] width 26 height 29
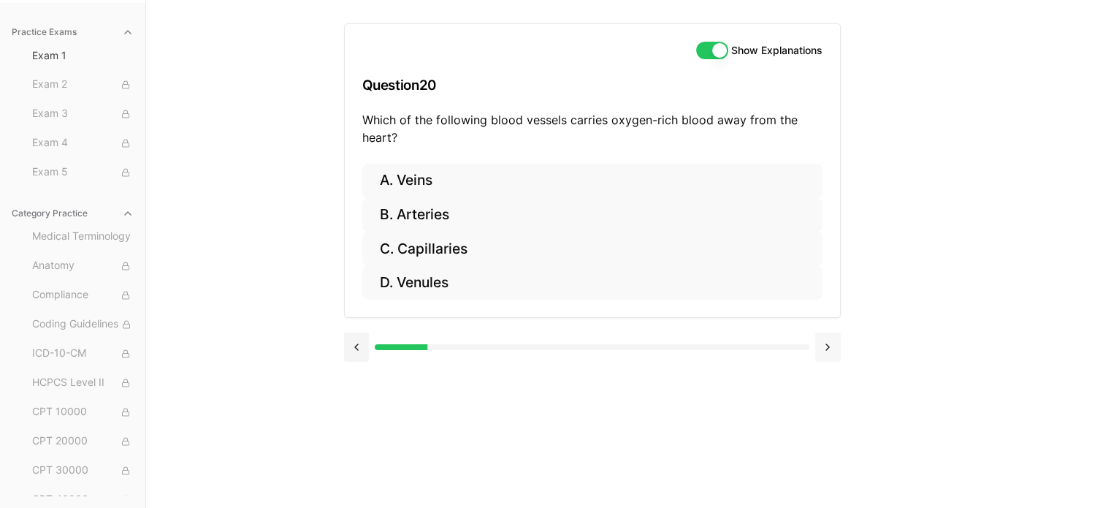
click at [825, 356] on button at bounding box center [828, 346] width 26 height 29
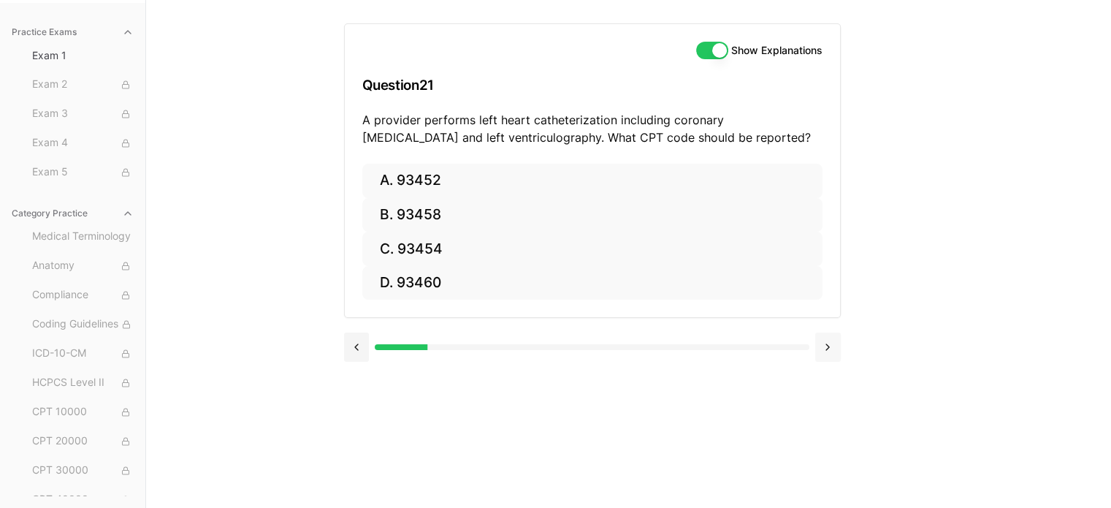
click at [825, 356] on button at bounding box center [828, 346] width 26 height 29
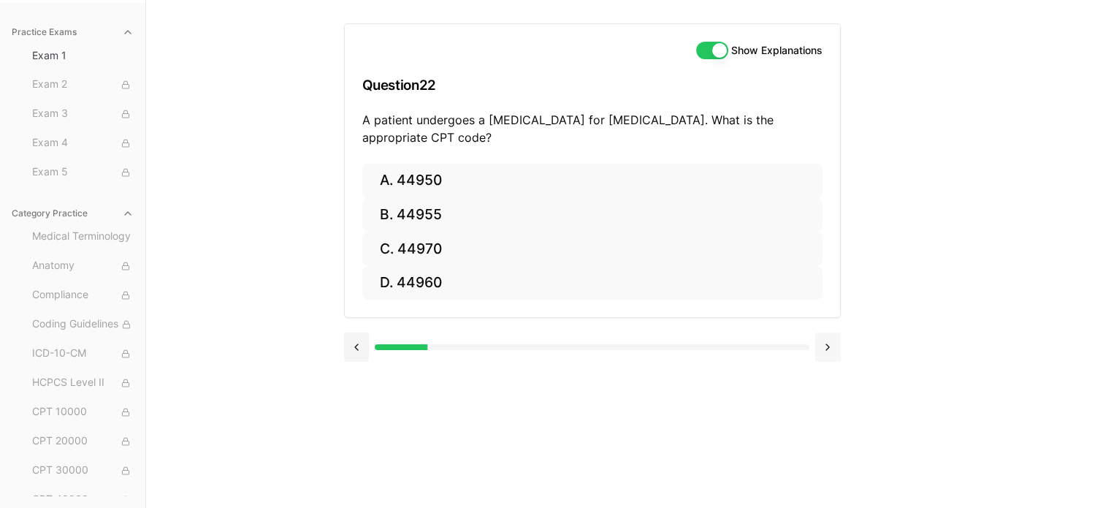
click at [825, 356] on button at bounding box center [828, 346] width 26 height 29
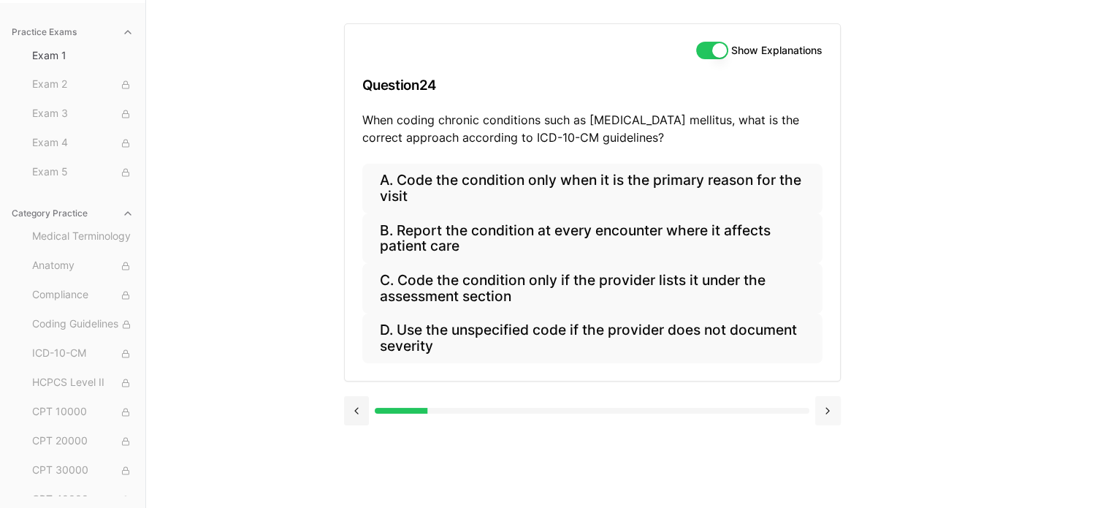
click at [827, 405] on button at bounding box center [828, 410] width 26 height 29
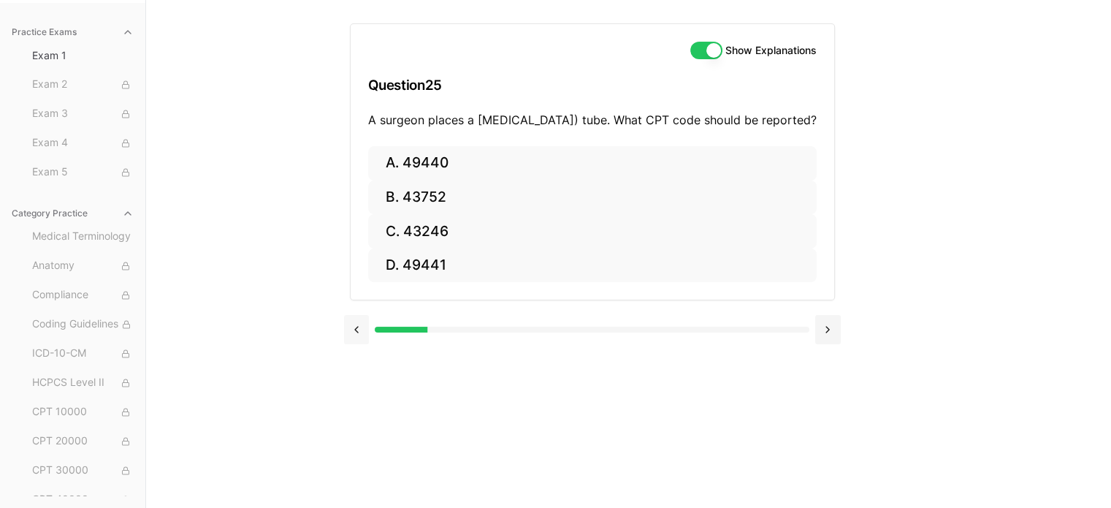
click at [355, 344] on button at bounding box center [357, 329] width 26 height 29
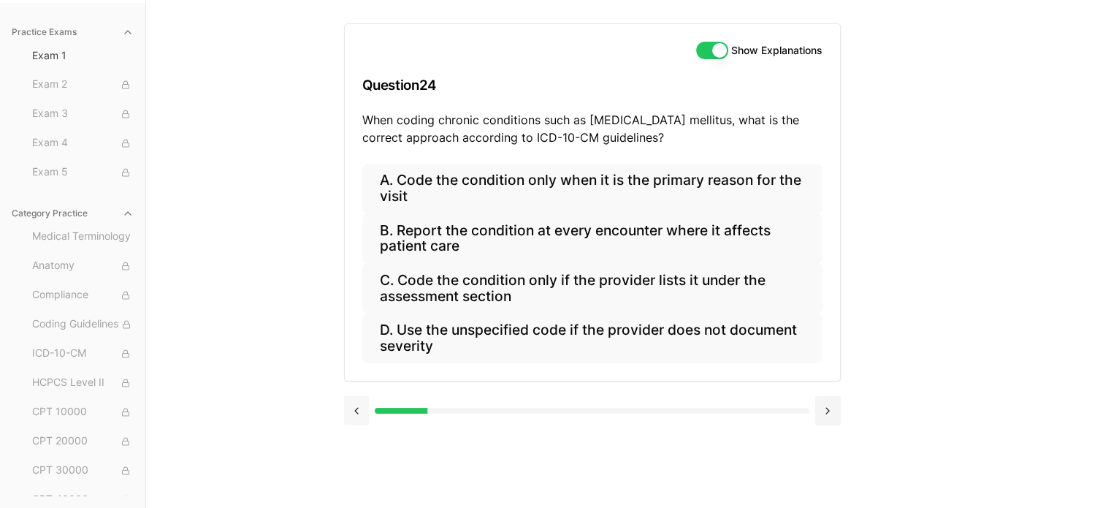
click at [356, 405] on button at bounding box center [357, 410] width 26 height 29
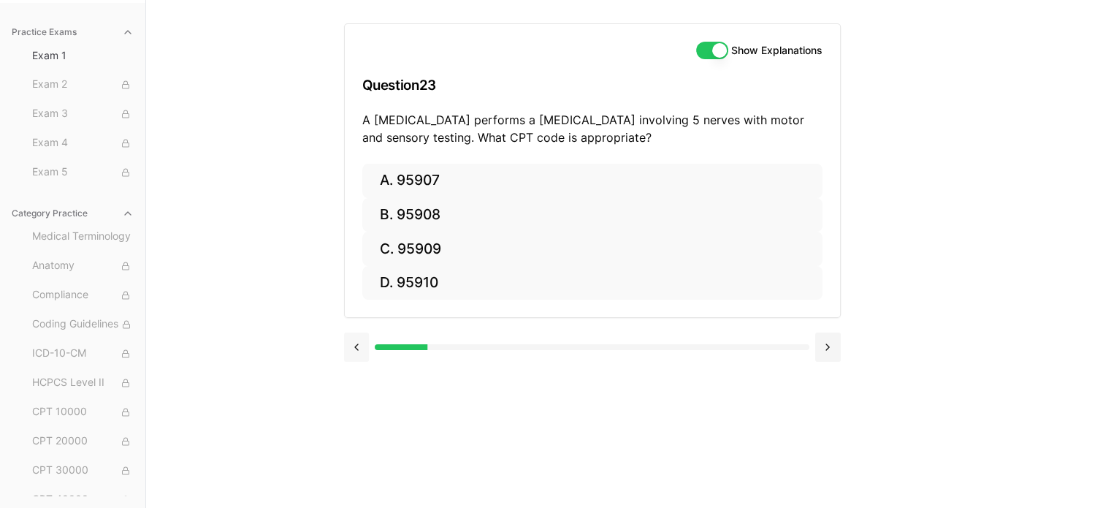
click at [366, 350] on button at bounding box center [357, 346] width 26 height 29
click at [362, 348] on button at bounding box center [357, 346] width 26 height 29
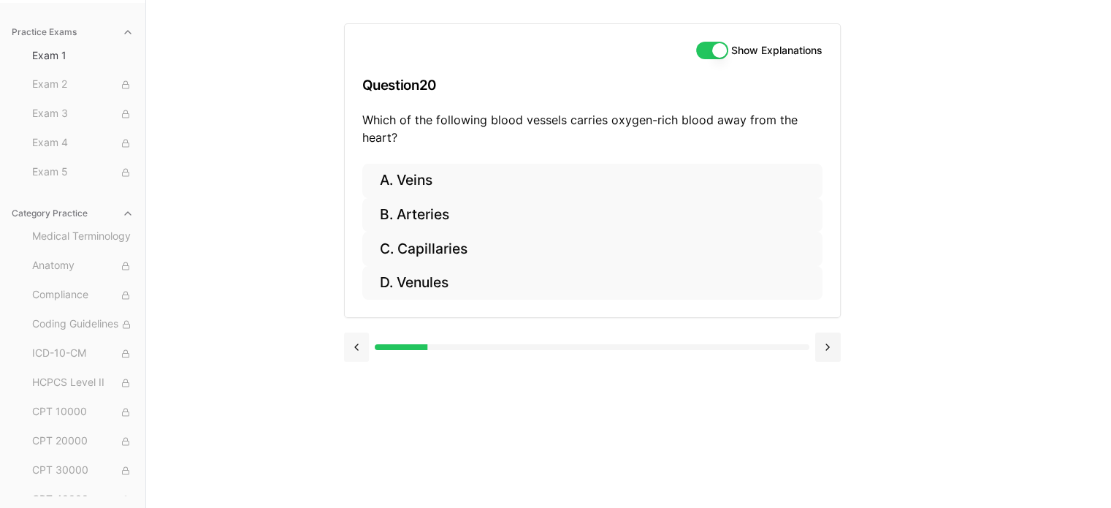
click at [362, 348] on button at bounding box center [357, 346] width 26 height 29
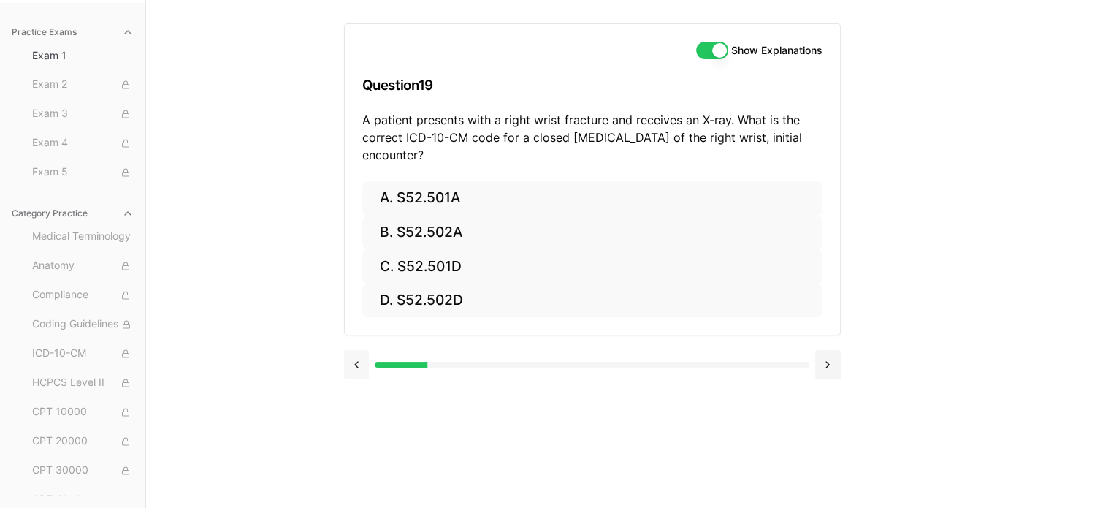
click at [356, 361] on button at bounding box center [357, 364] width 26 height 29
click at [356, 361] on div at bounding box center [592, 363] width 497 height 56
click at [356, 350] on button at bounding box center [357, 364] width 26 height 29
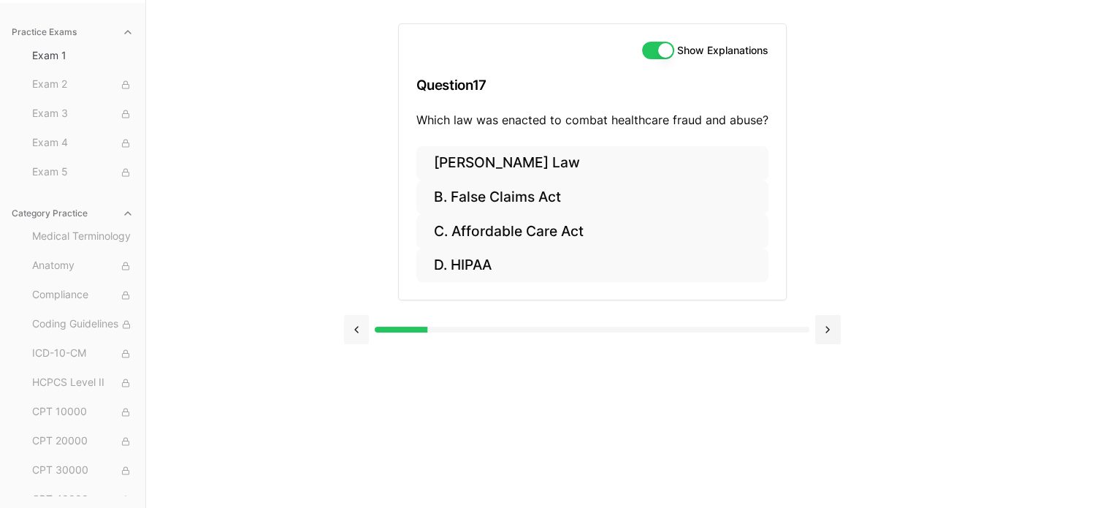
click at [358, 331] on button at bounding box center [357, 329] width 26 height 29
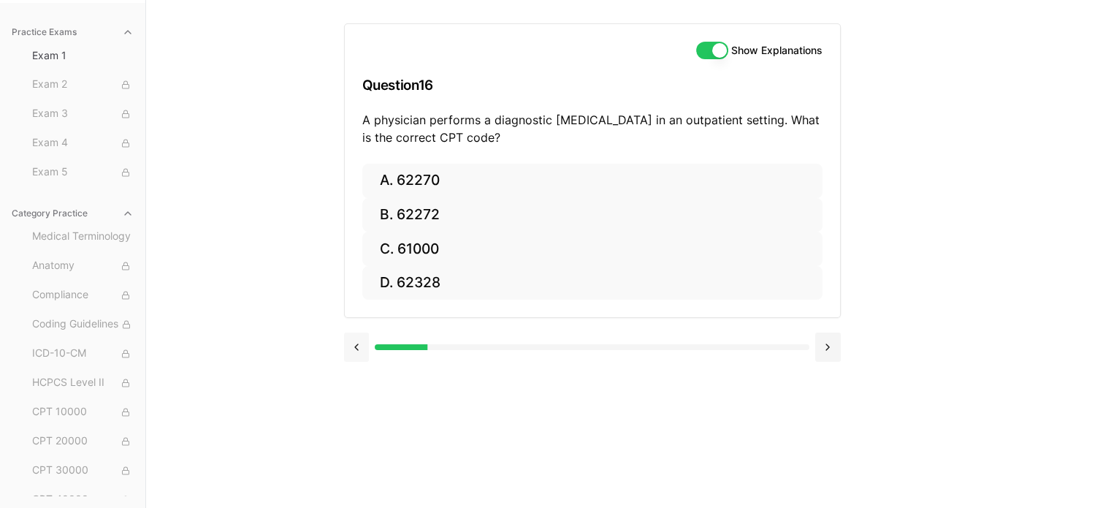
click at [358, 347] on button at bounding box center [357, 346] width 26 height 29
click at [356, 347] on button at bounding box center [357, 346] width 26 height 29
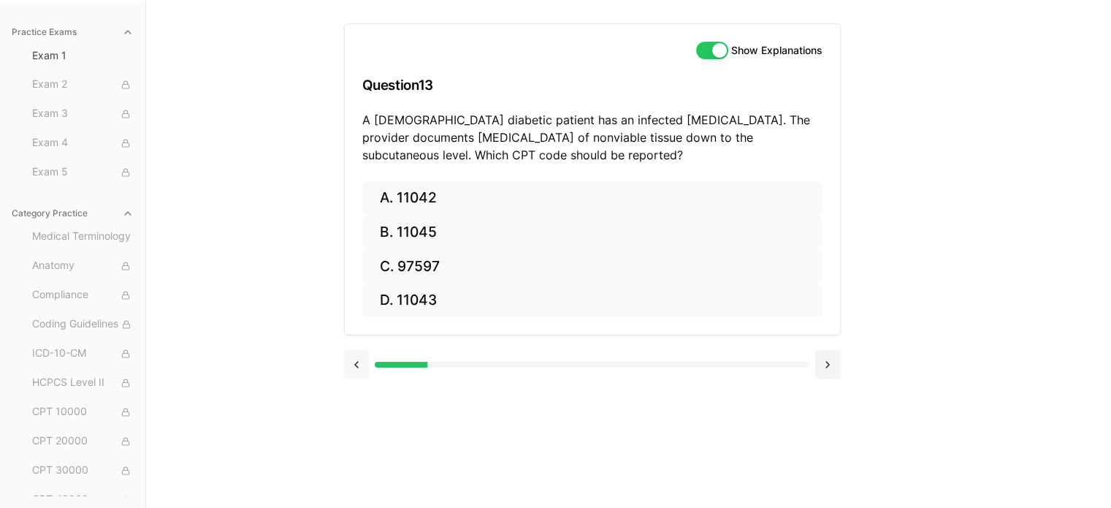
click at [355, 358] on button at bounding box center [357, 364] width 26 height 29
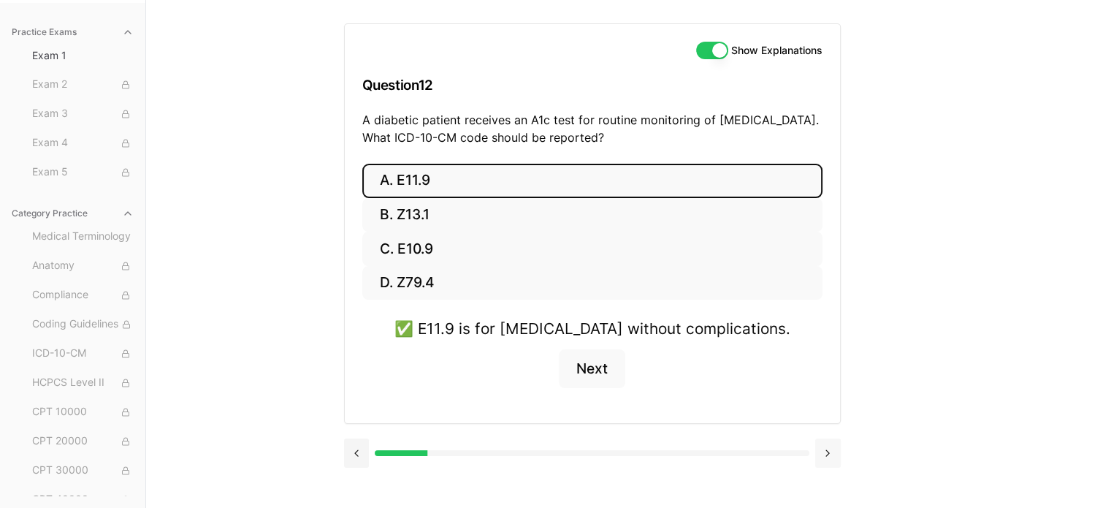
click at [822, 451] on button at bounding box center [828, 452] width 26 height 29
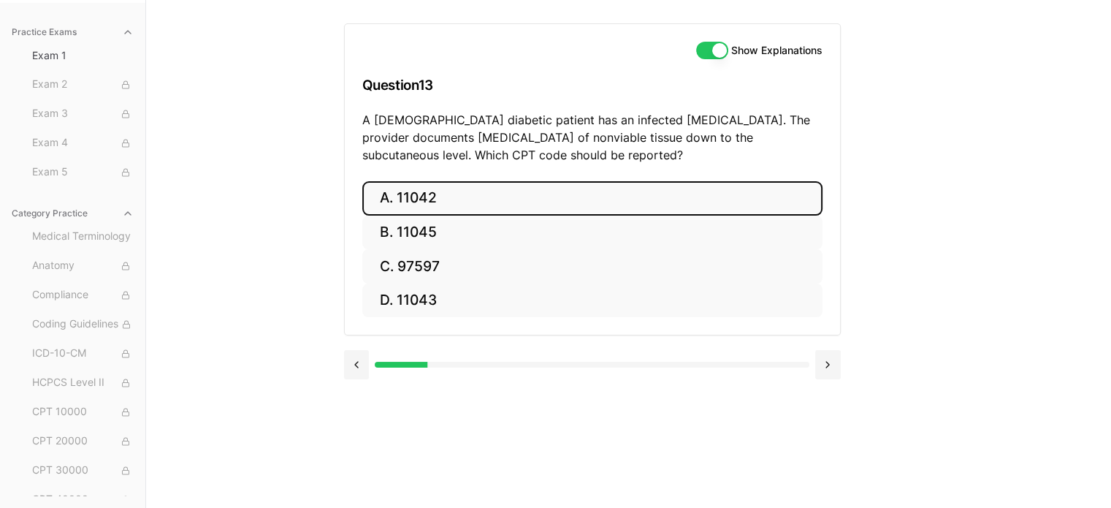
click at [467, 205] on button "A. 11042" at bounding box center [592, 198] width 460 height 34
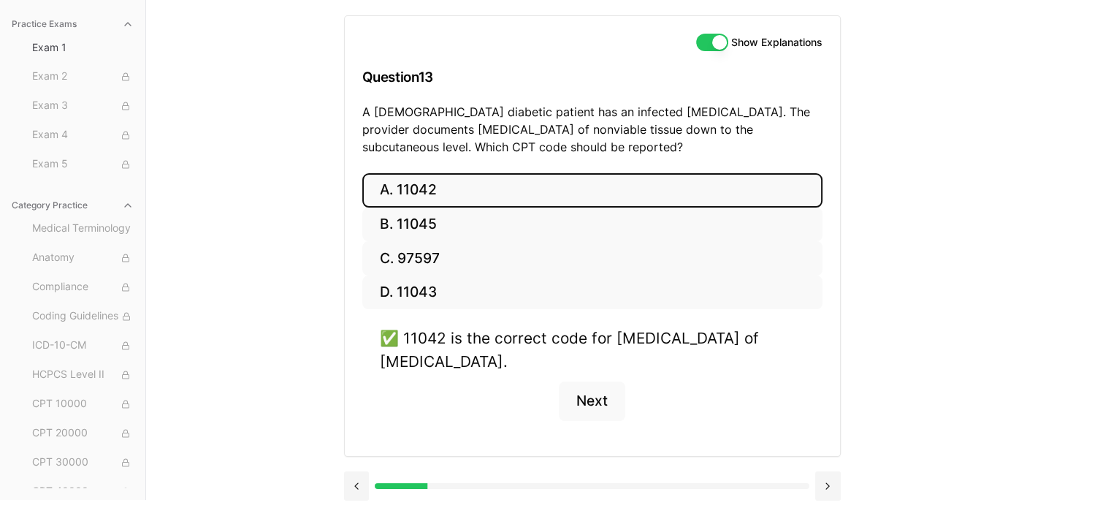
scroll to position [145, 0]
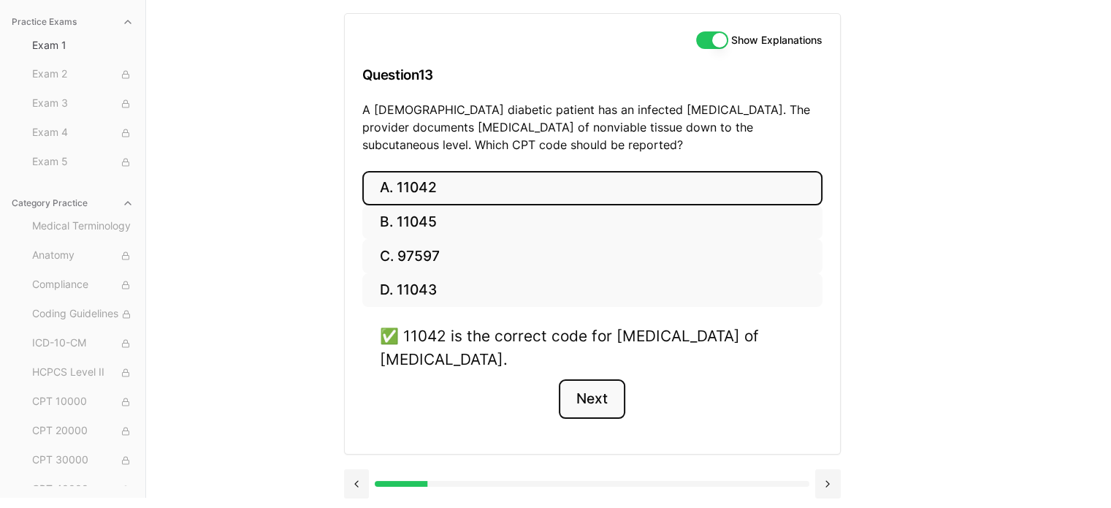
click at [593, 397] on button "Next" at bounding box center [592, 398] width 66 height 39
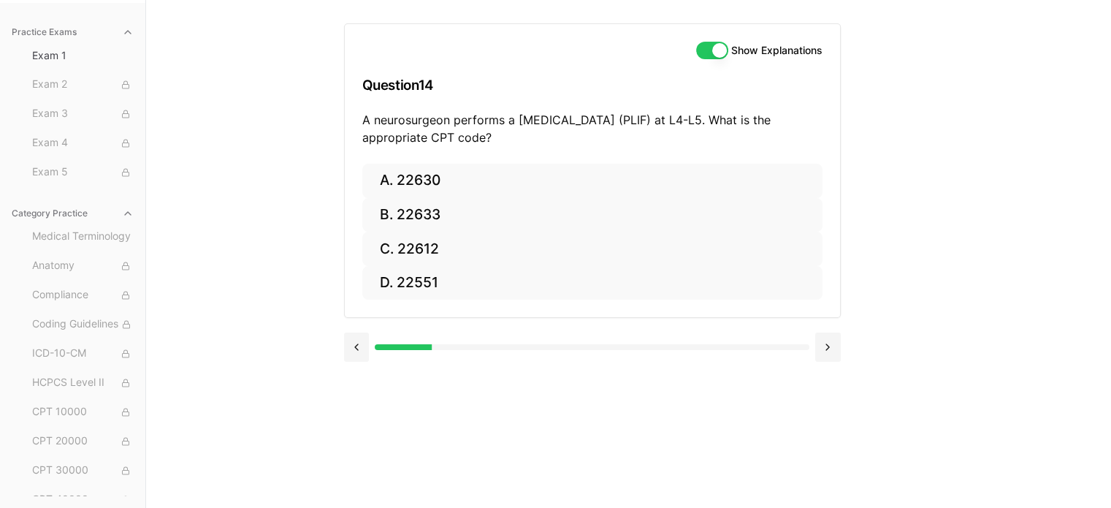
scroll to position [134, 0]
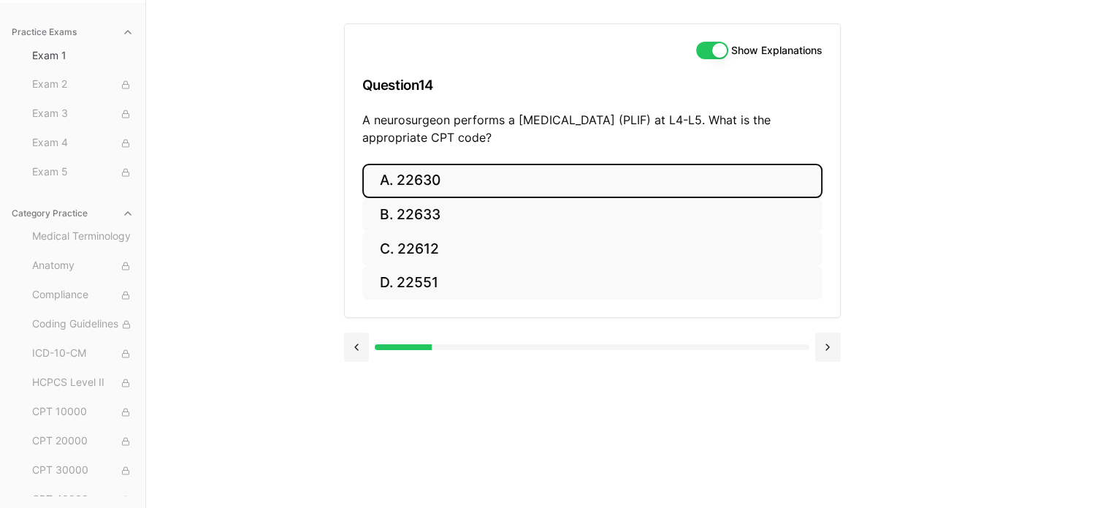
click at [503, 183] on button "A. 22630" at bounding box center [592, 181] width 460 height 34
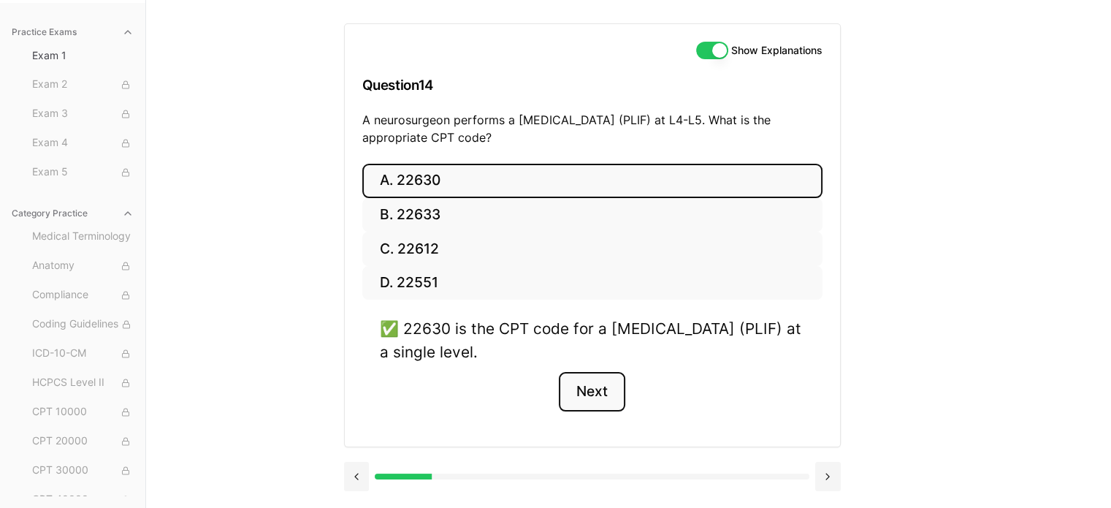
click at [587, 391] on button "Next" at bounding box center [592, 391] width 66 height 39
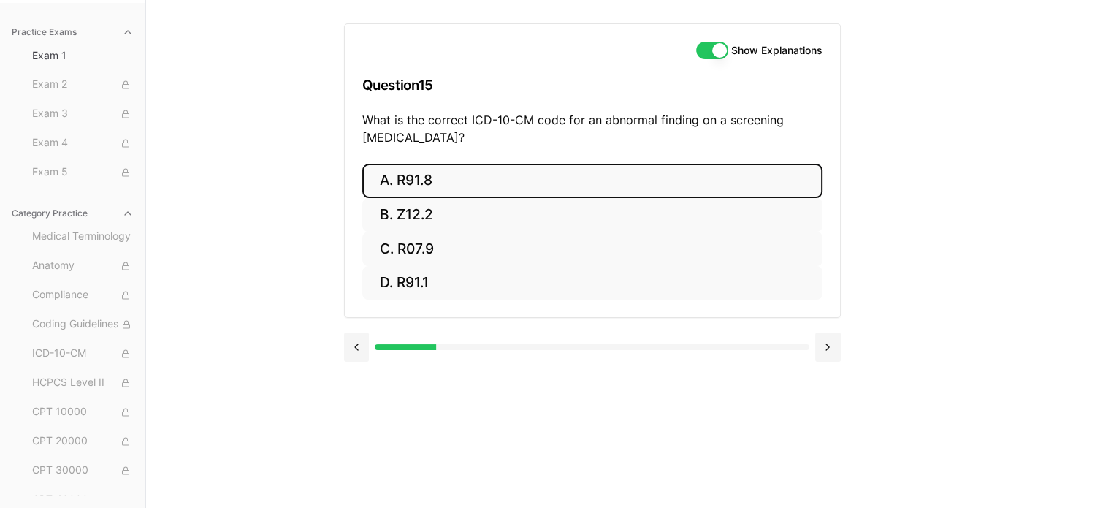
click at [486, 186] on button "A. R91.8" at bounding box center [592, 181] width 460 height 34
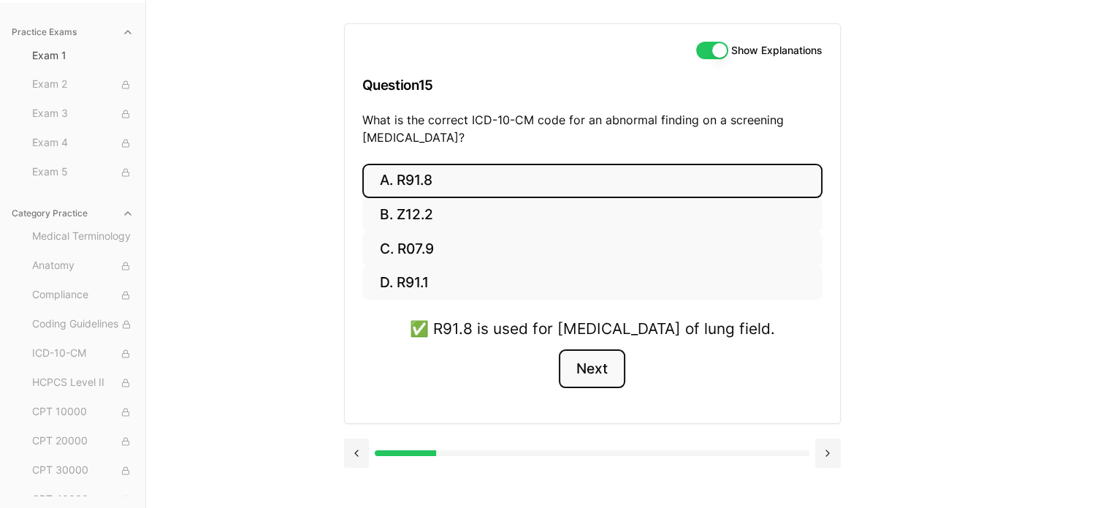
click at [616, 389] on button "Next" at bounding box center [592, 368] width 66 height 39
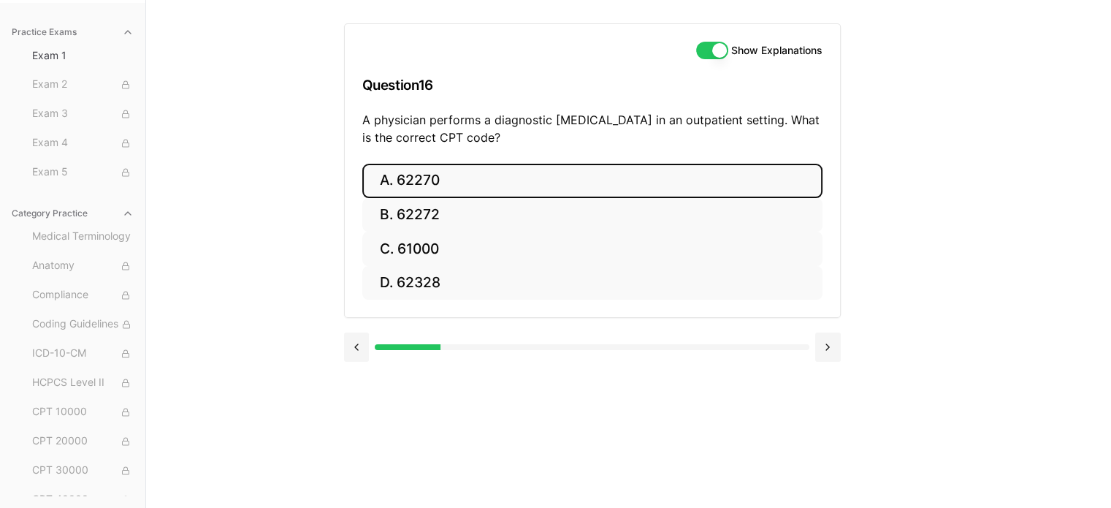
click at [449, 182] on button "A. 62270" at bounding box center [592, 181] width 460 height 34
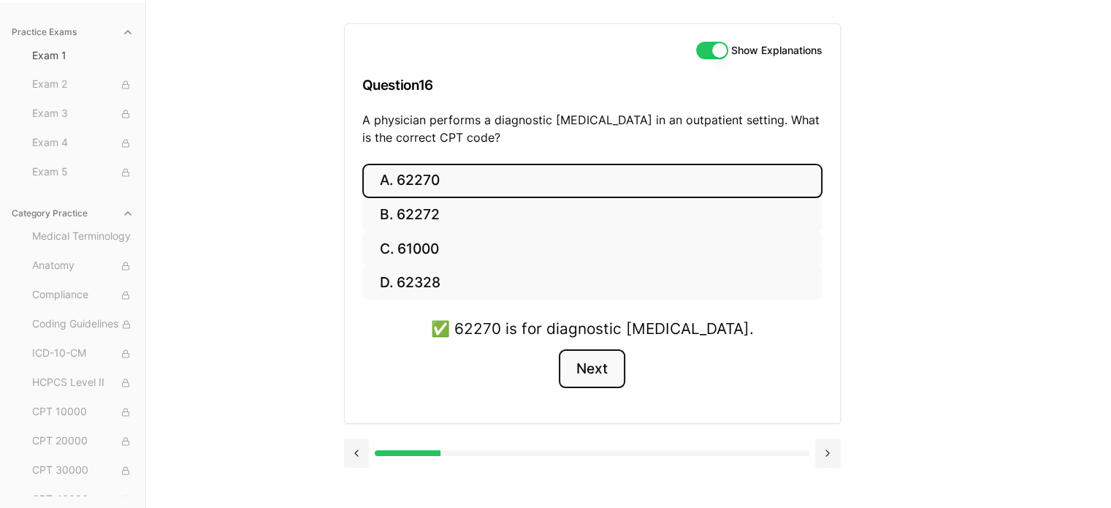
click at [590, 364] on button "Next" at bounding box center [592, 368] width 66 height 39
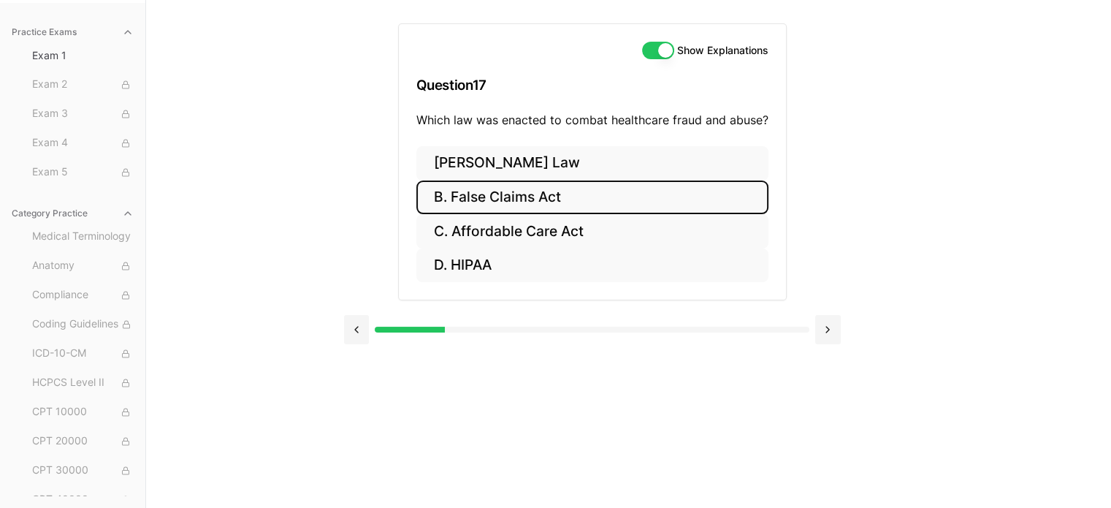
click at [548, 197] on button "B. False Claims Act" at bounding box center [592, 197] width 352 height 34
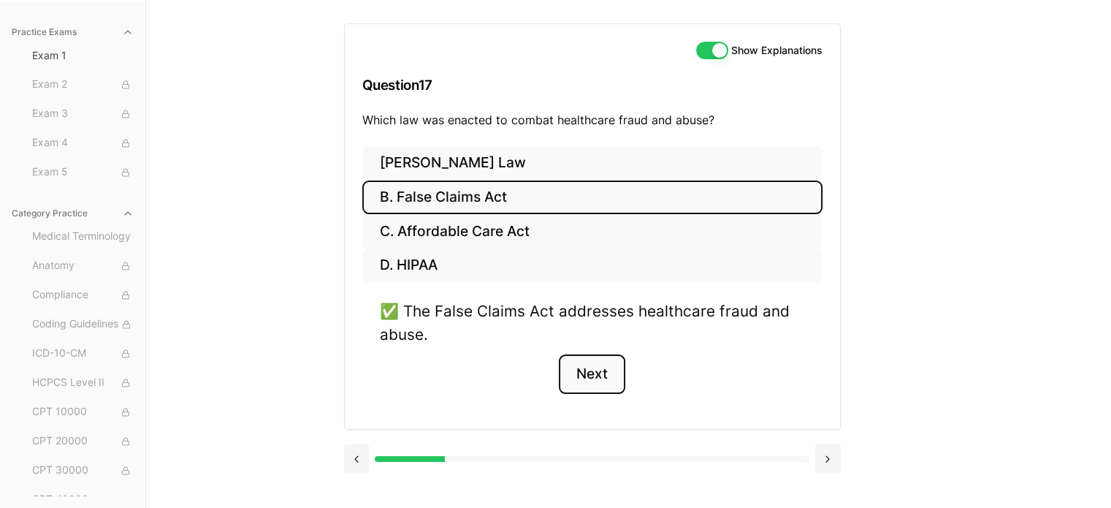
click at [608, 367] on button "Next" at bounding box center [592, 373] width 66 height 39
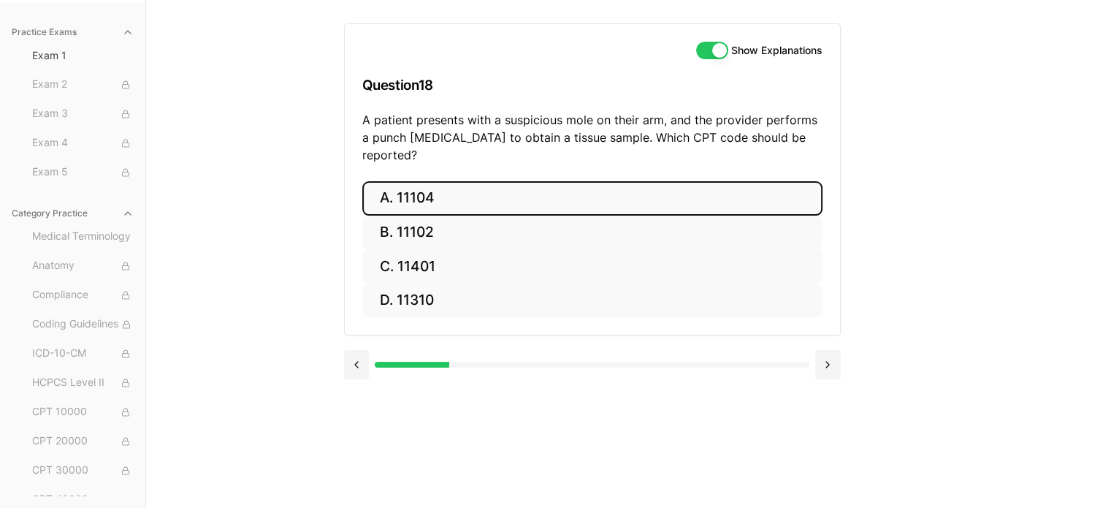
click at [507, 181] on button "A. 11104" at bounding box center [592, 198] width 460 height 34
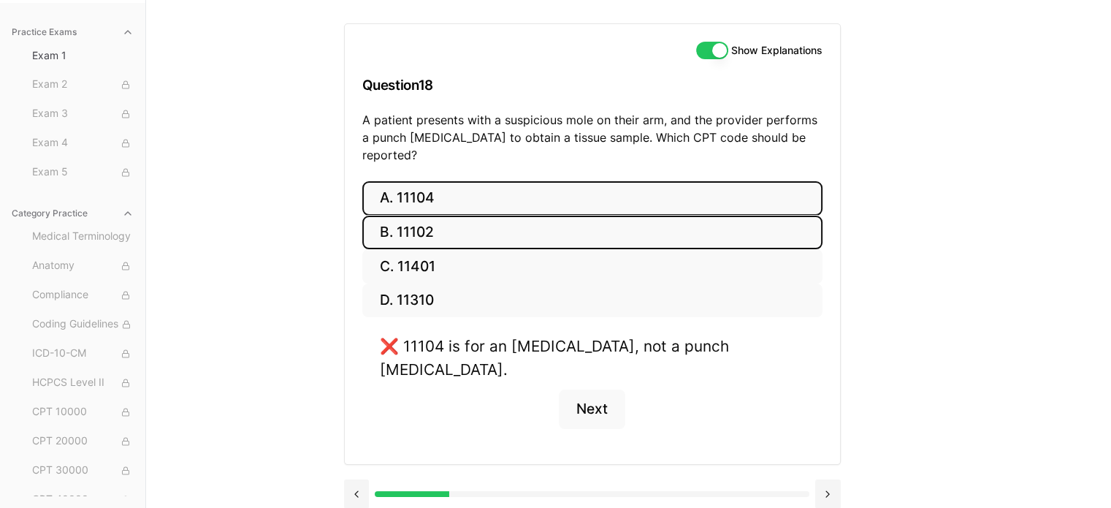
click at [438, 215] on button "B. 11102" at bounding box center [592, 232] width 460 height 34
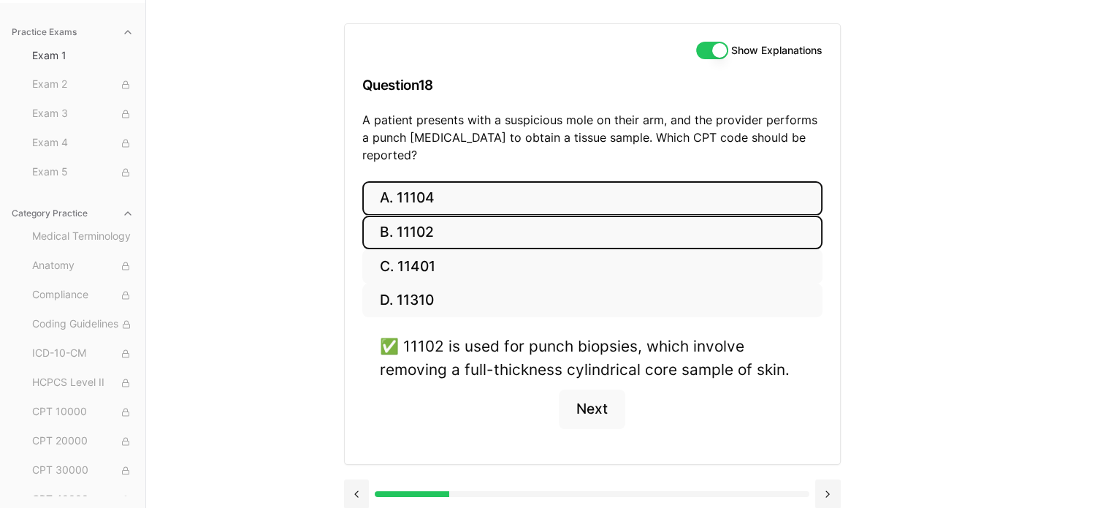
click at [443, 181] on button "A. 11104" at bounding box center [592, 198] width 460 height 34
